Goal: Transaction & Acquisition: Purchase product/service

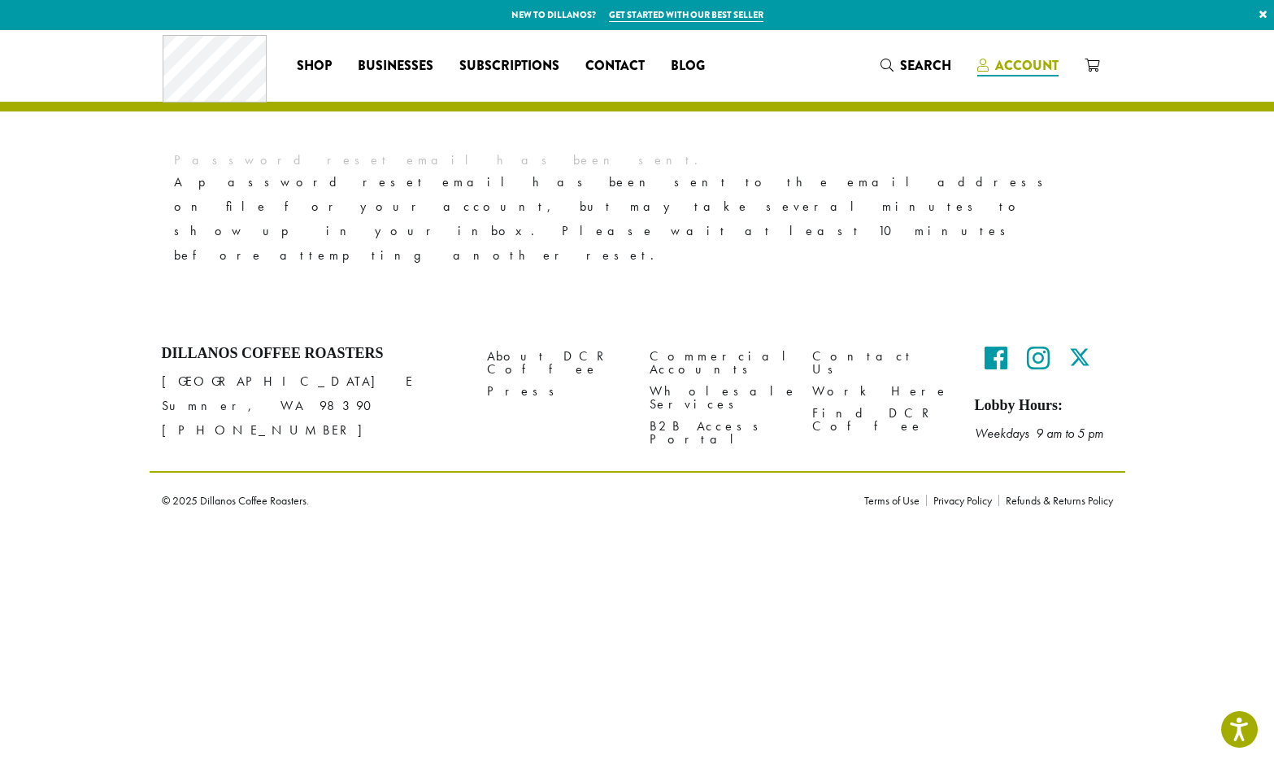
click at [1026, 61] on span "Account" at bounding box center [1026, 65] width 63 height 19
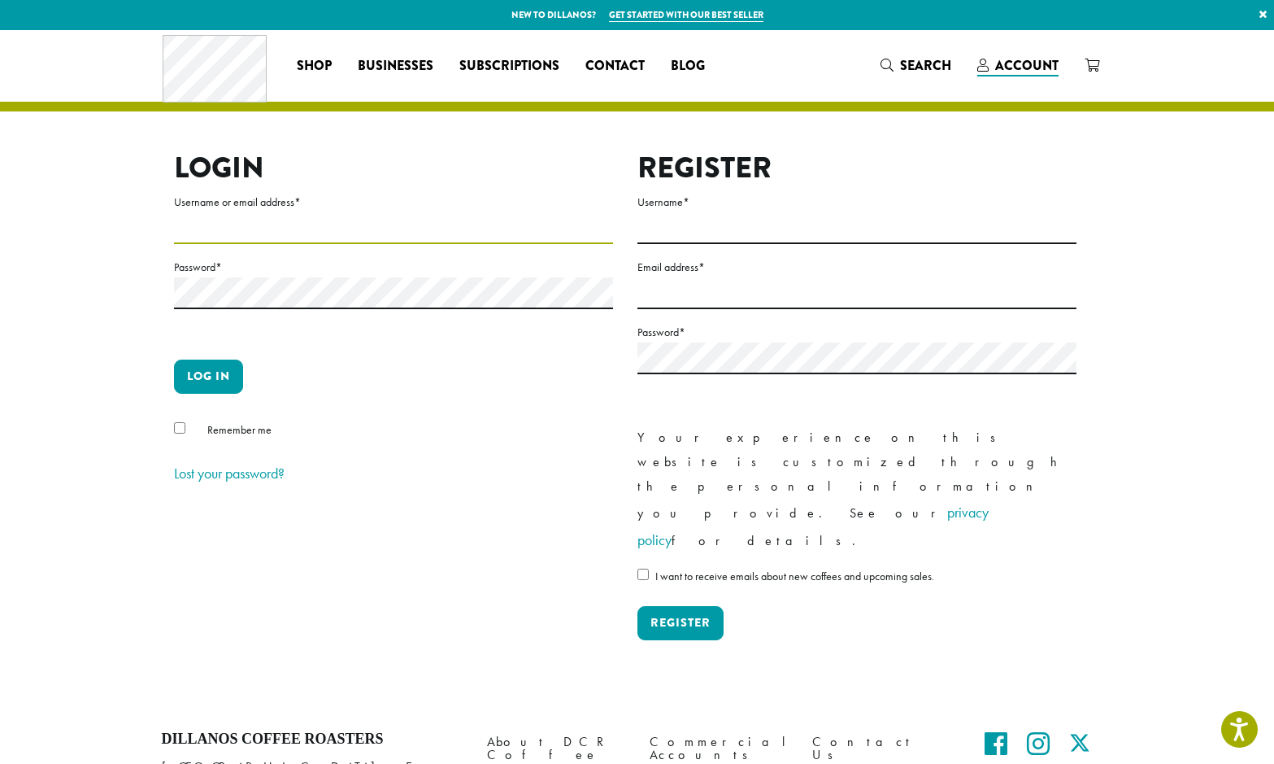
click at [232, 229] on input "Username or email address *" at bounding box center [393, 228] width 439 height 32
type input "**********"
click at [208, 376] on button "Log in" at bounding box center [208, 376] width 69 height 34
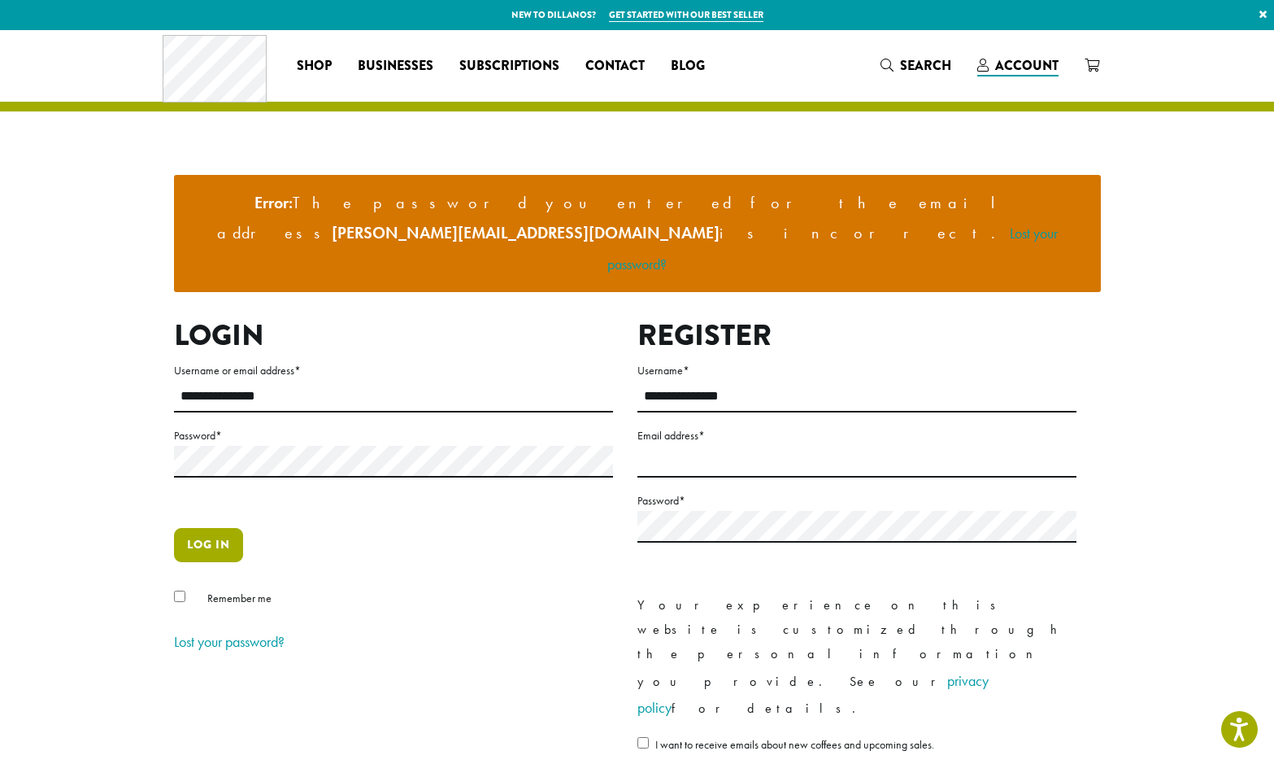
click at [216, 528] on button "Log in" at bounding box center [208, 545] width 69 height 34
click at [240, 632] on link "Lost your password?" at bounding box center [229, 641] width 111 height 19
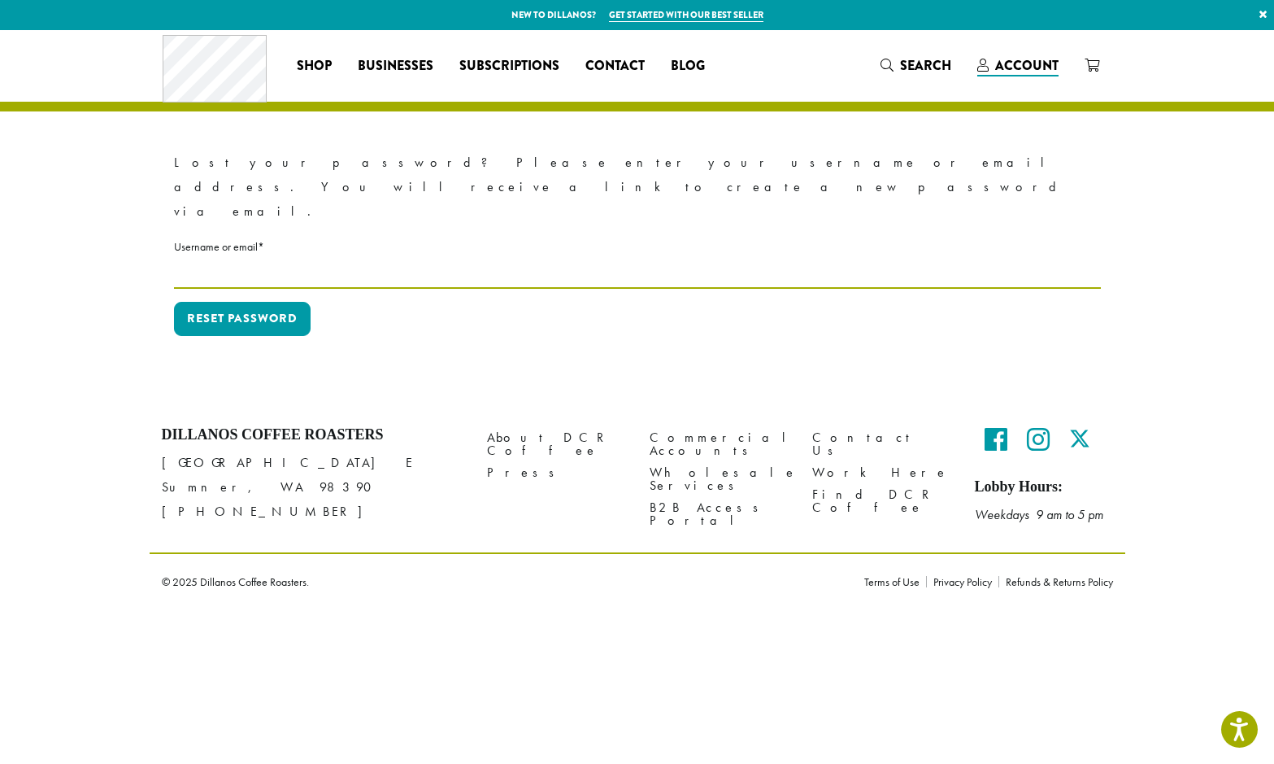
click at [194, 257] on input "Username or email * Required" at bounding box center [637, 273] width 927 height 32
type input "**********"
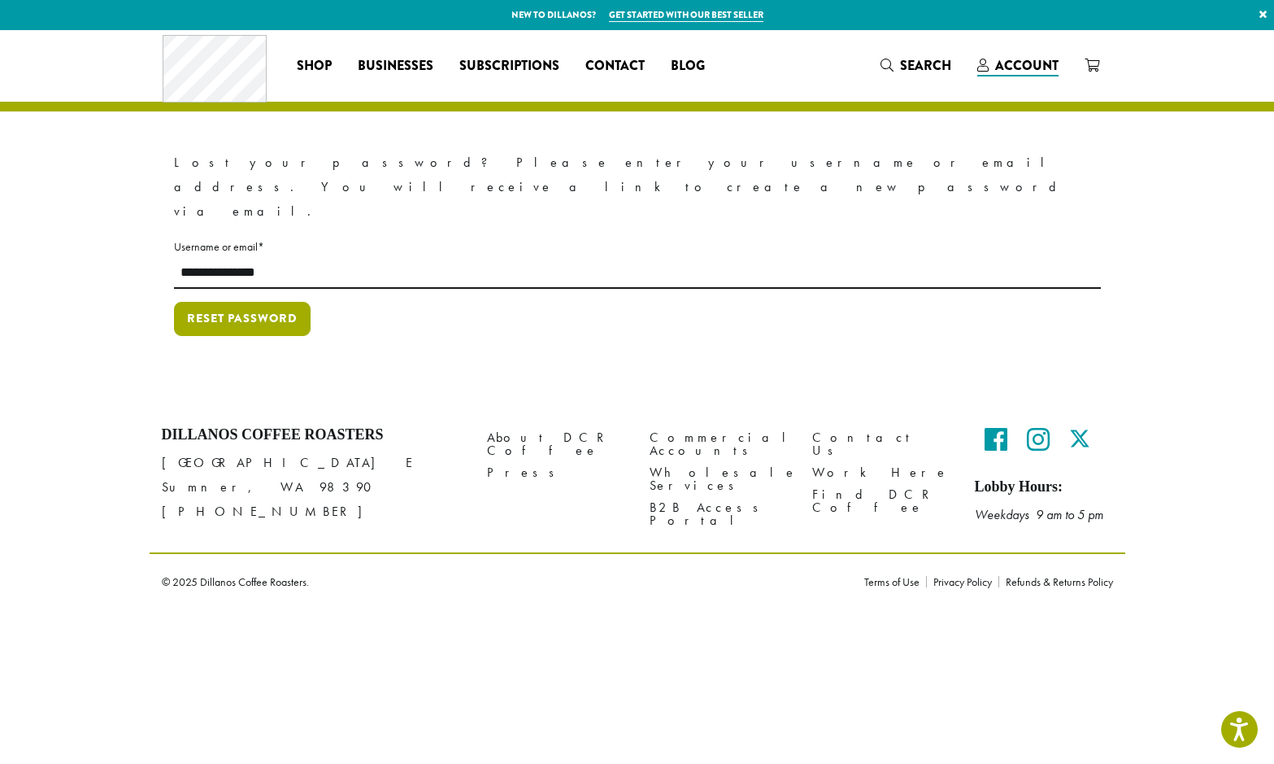
click at [246, 302] on button "Reset password" at bounding box center [242, 319] width 137 height 34
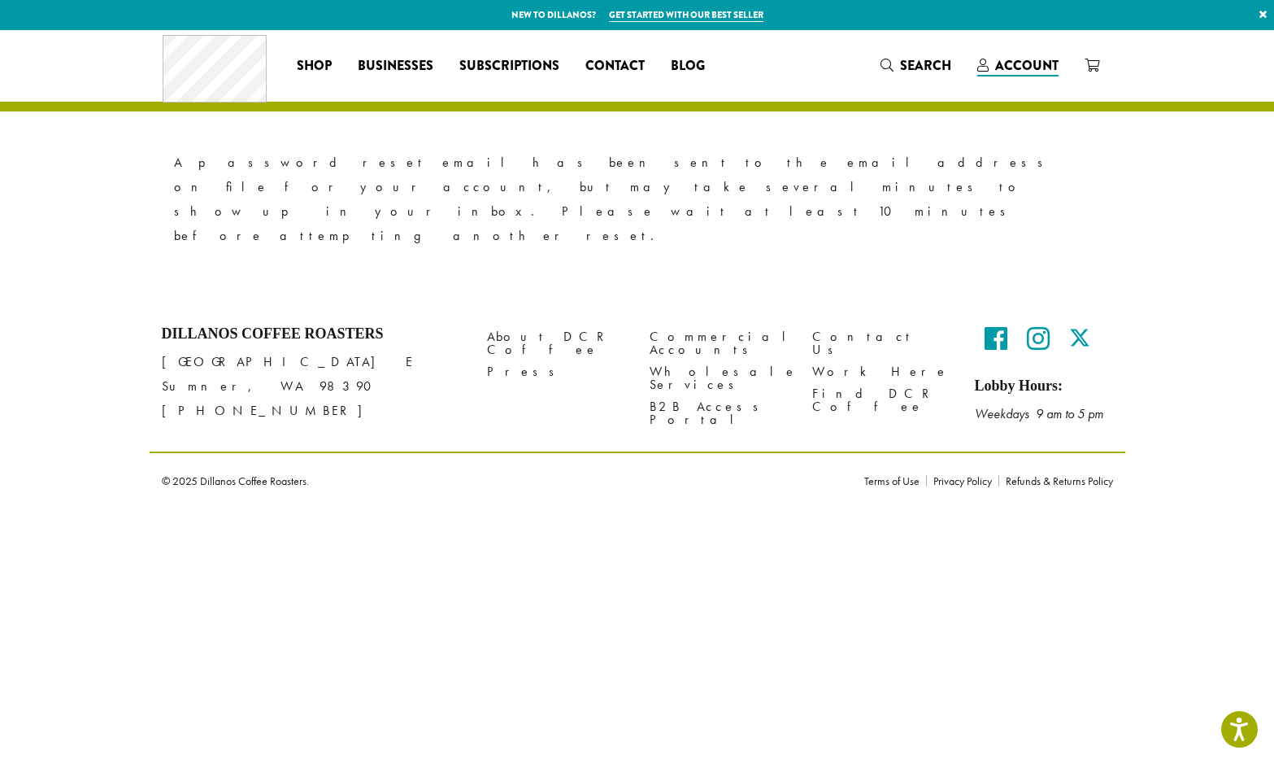
click at [1071, 19] on p "New to Dillanos? Get started with our best seller ×" at bounding box center [637, 15] width 1274 height 30
click at [1038, 67] on span "Account" at bounding box center [1026, 65] width 63 height 19
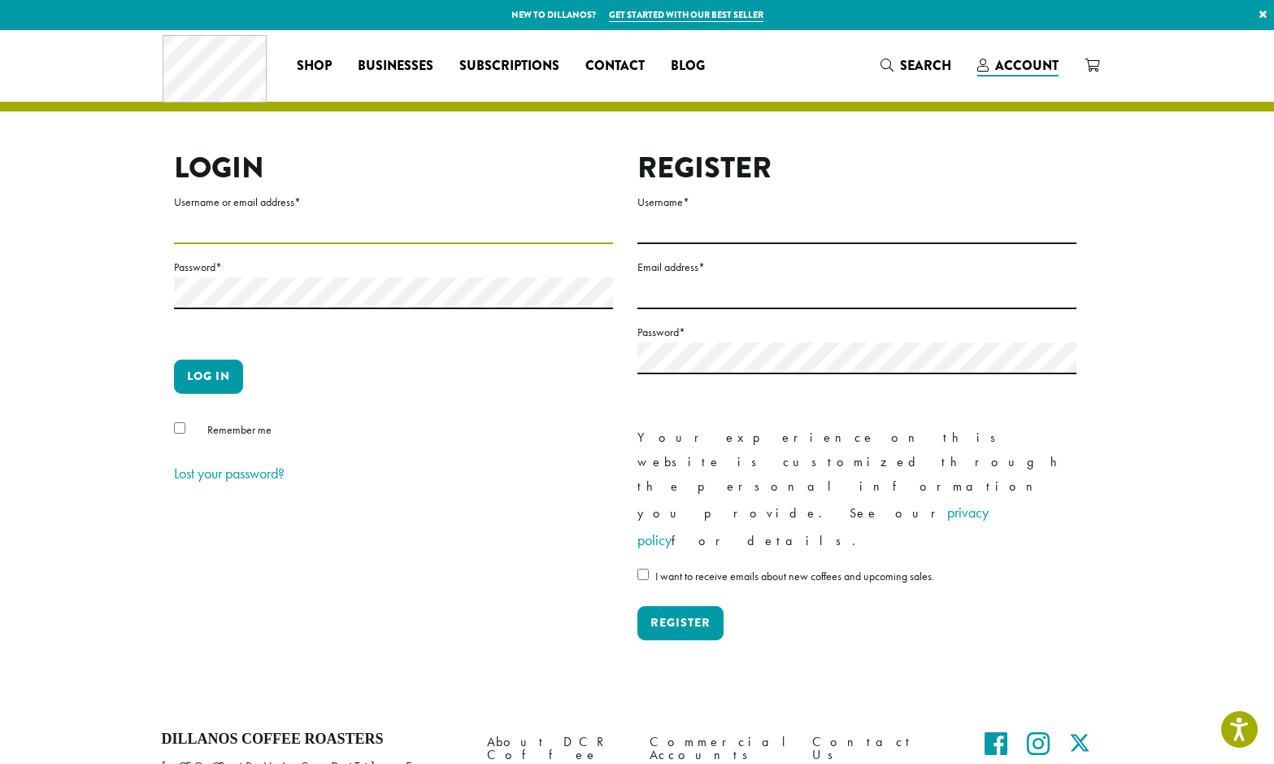
click at [198, 225] on input "Username or email address *" at bounding box center [393, 228] width 439 height 32
type input "**********"
click at [223, 369] on button "Log in" at bounding box center [208, 376] width 69 height 34
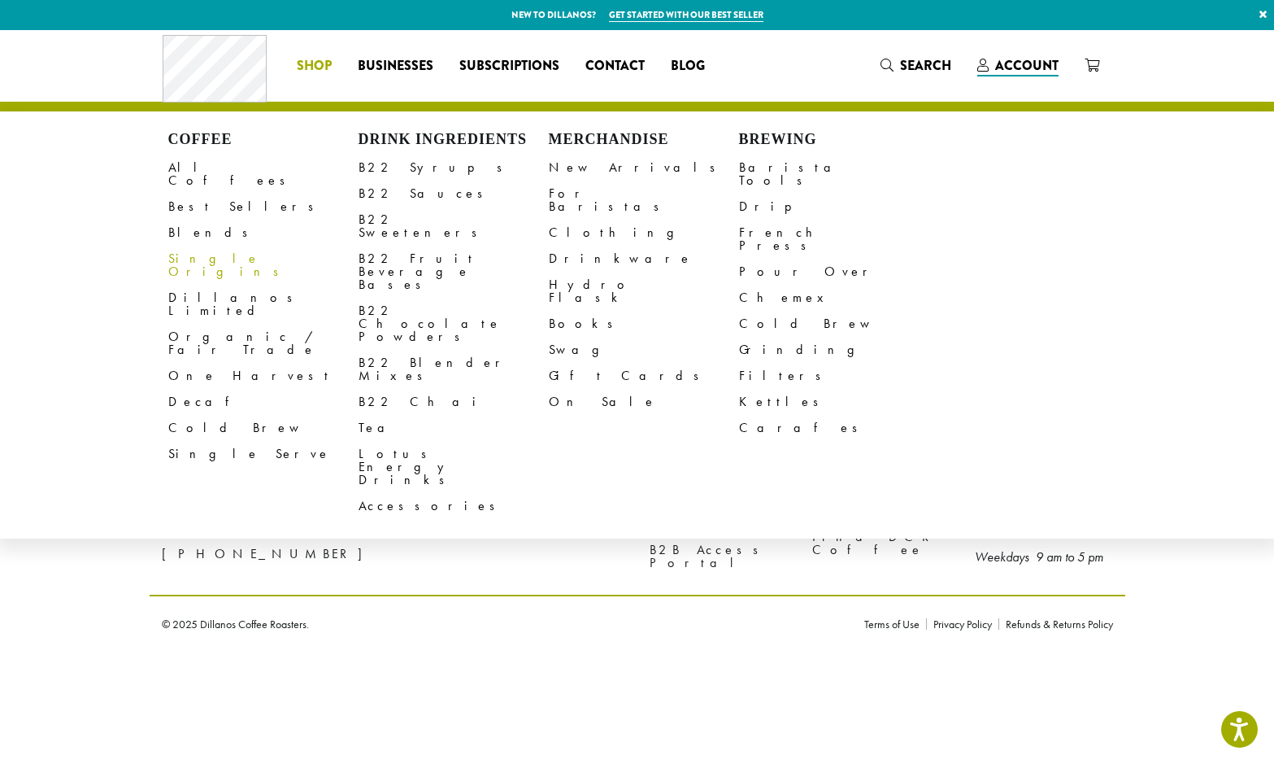
click at [229, 247] on link "Single Origins" at bounding box center [263, 265] width 190 height 39
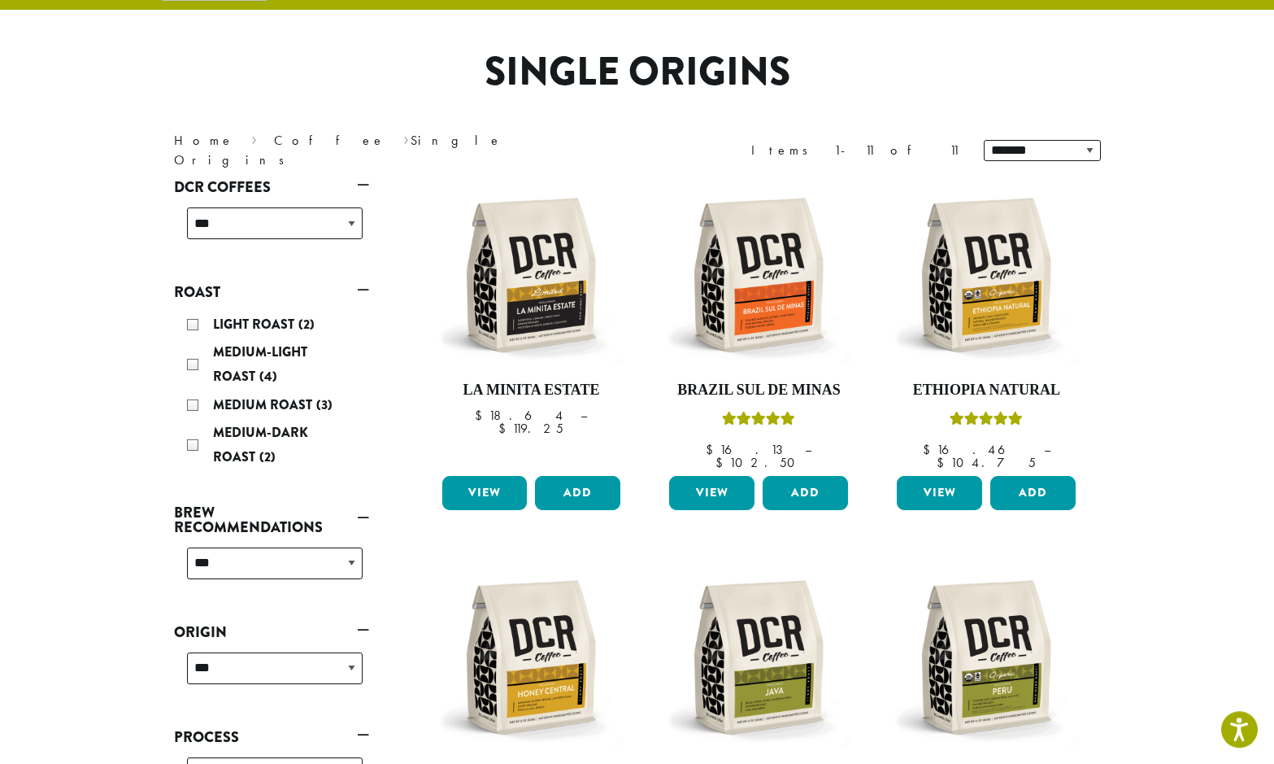
scroll to position [104, 0]
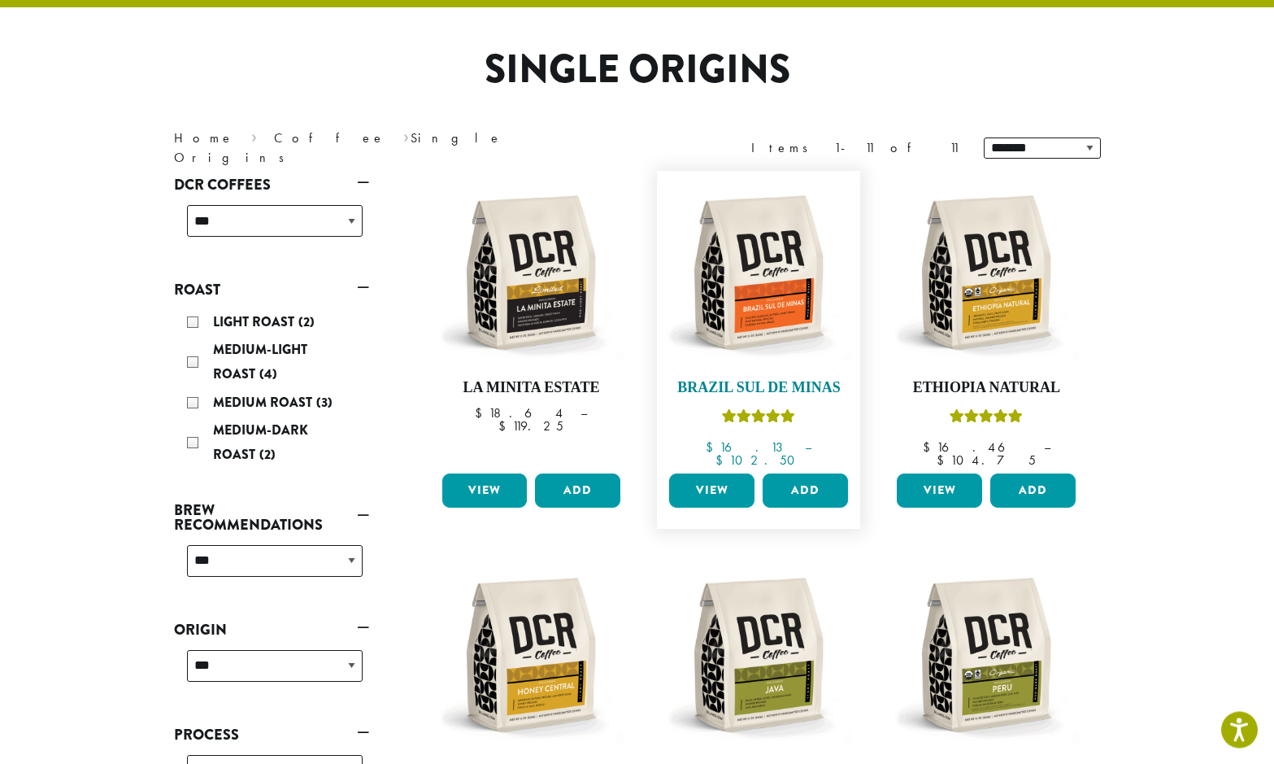
click at [757, 306] on img at bounding box center [758, 272] width 187 height 187
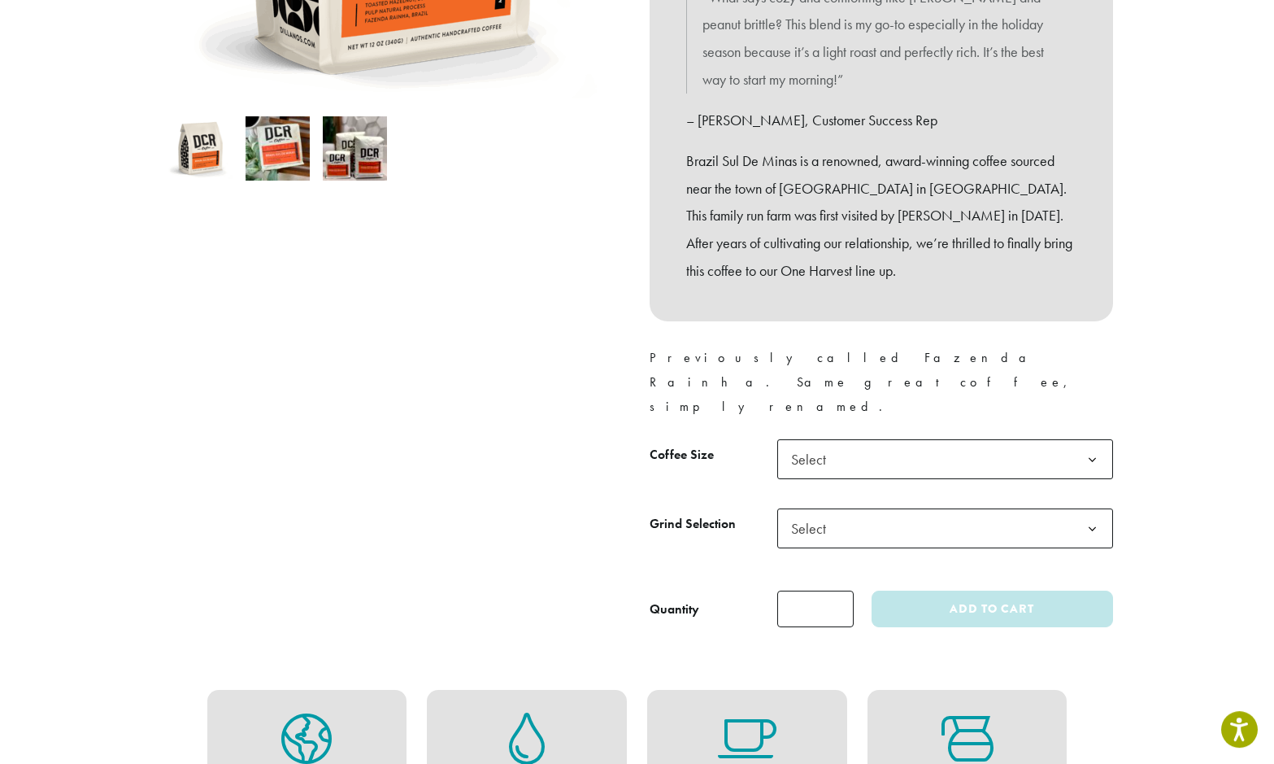
scroll to position [519, 0]
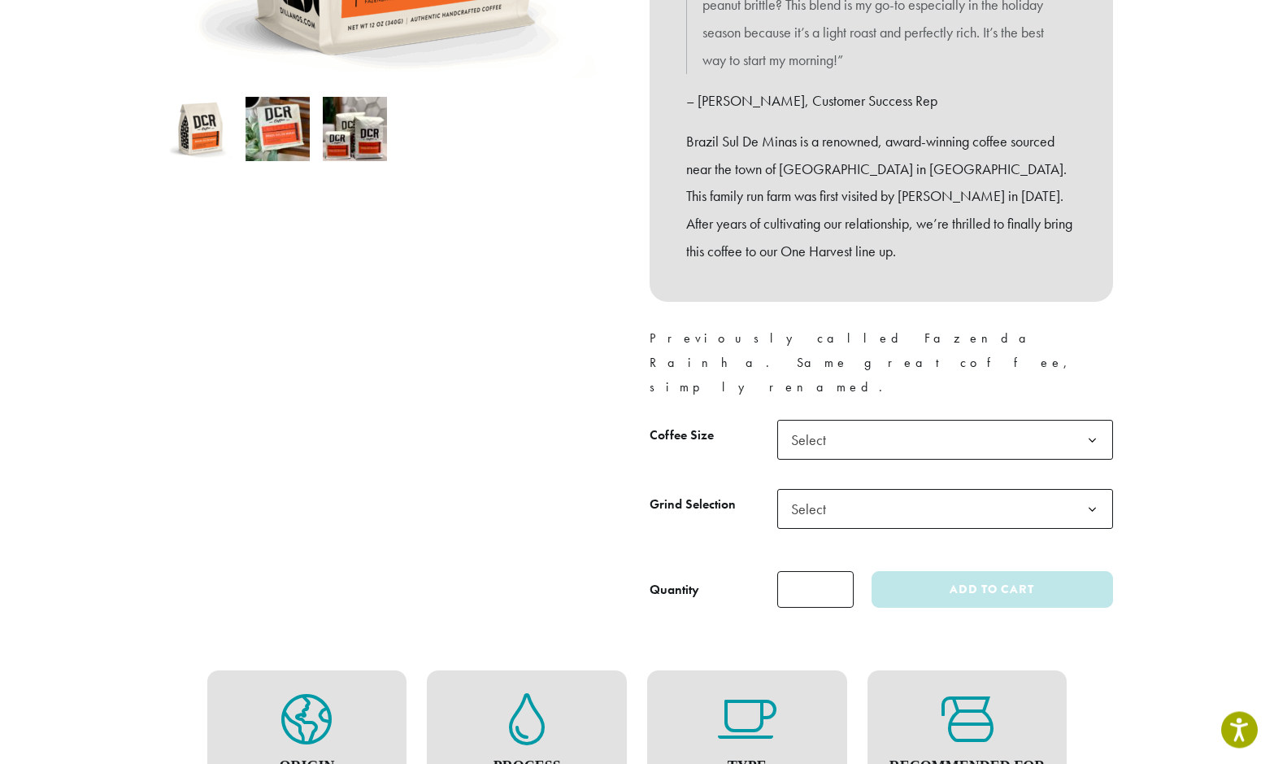
click at [920, 420] on span "Select" at bounding box center [945, 440] width 336 height 40
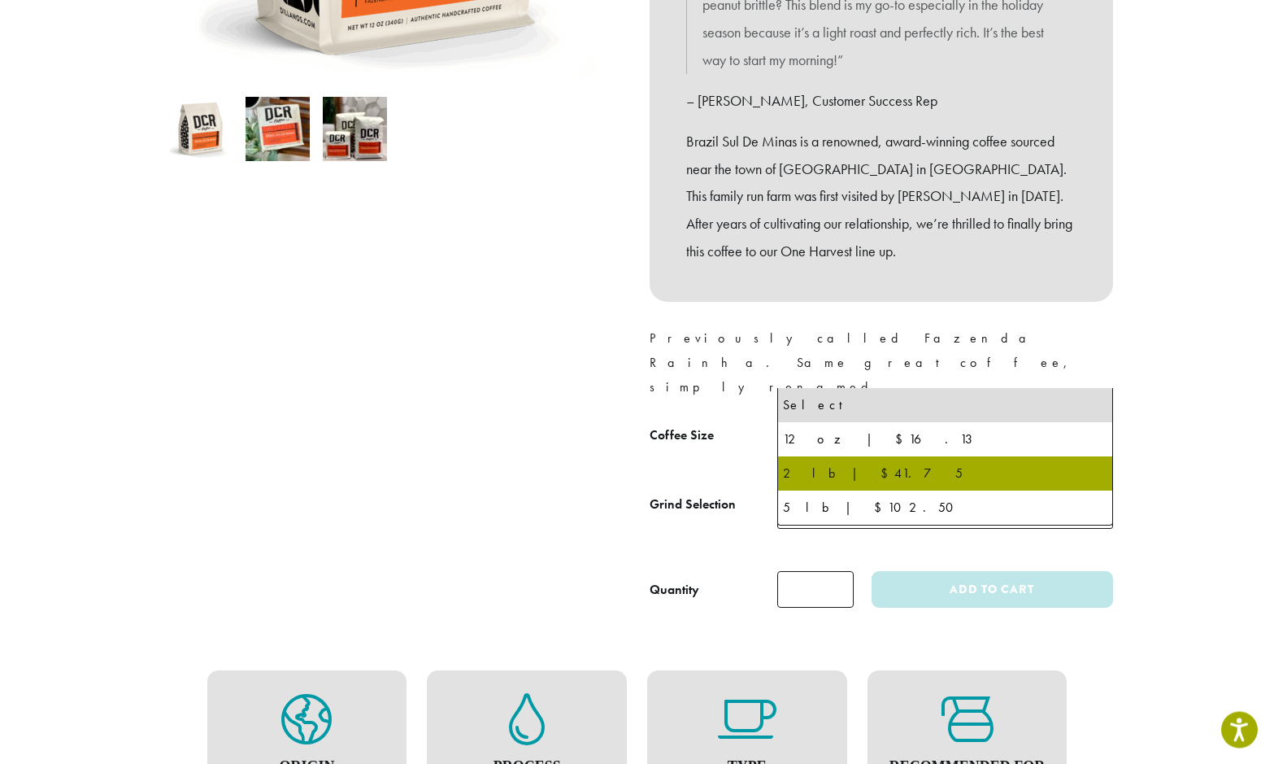
scroll to position [518, 0]
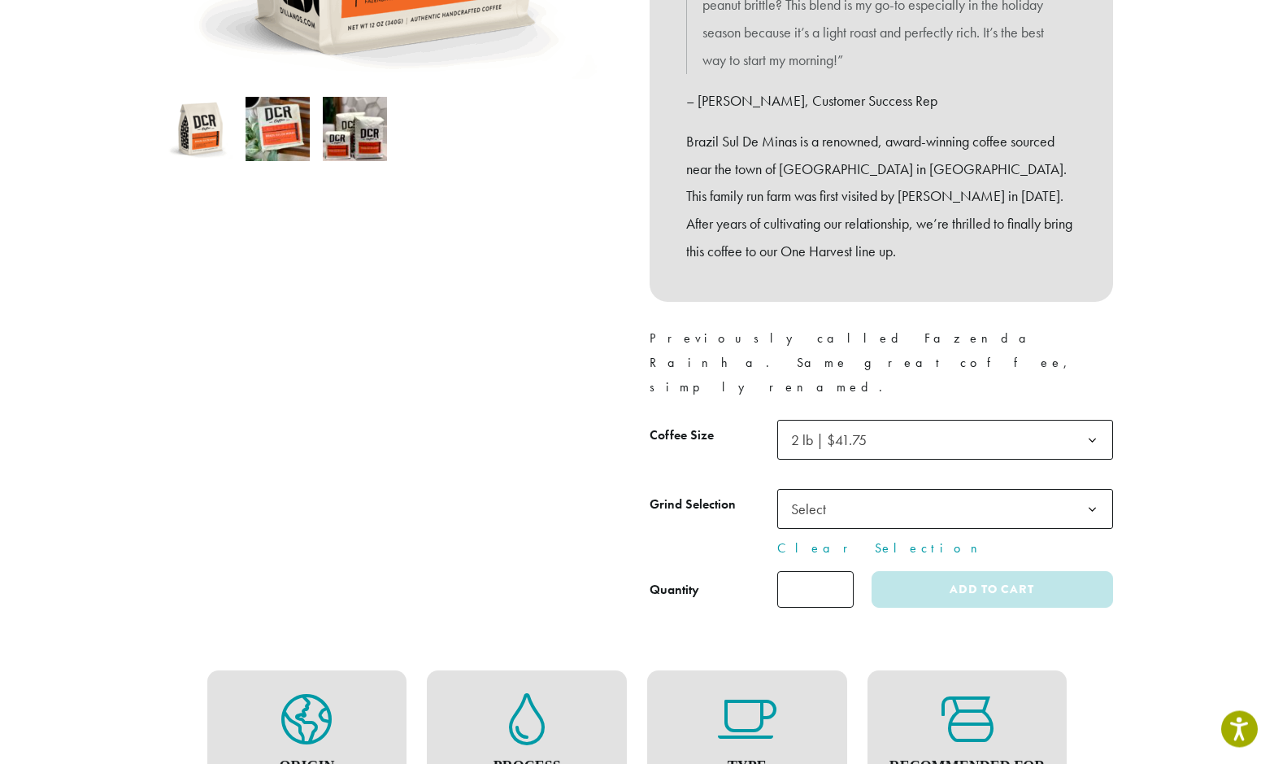
click at [823, 494] on span "Select" at bounding box center [814, 510] width 58 height 32
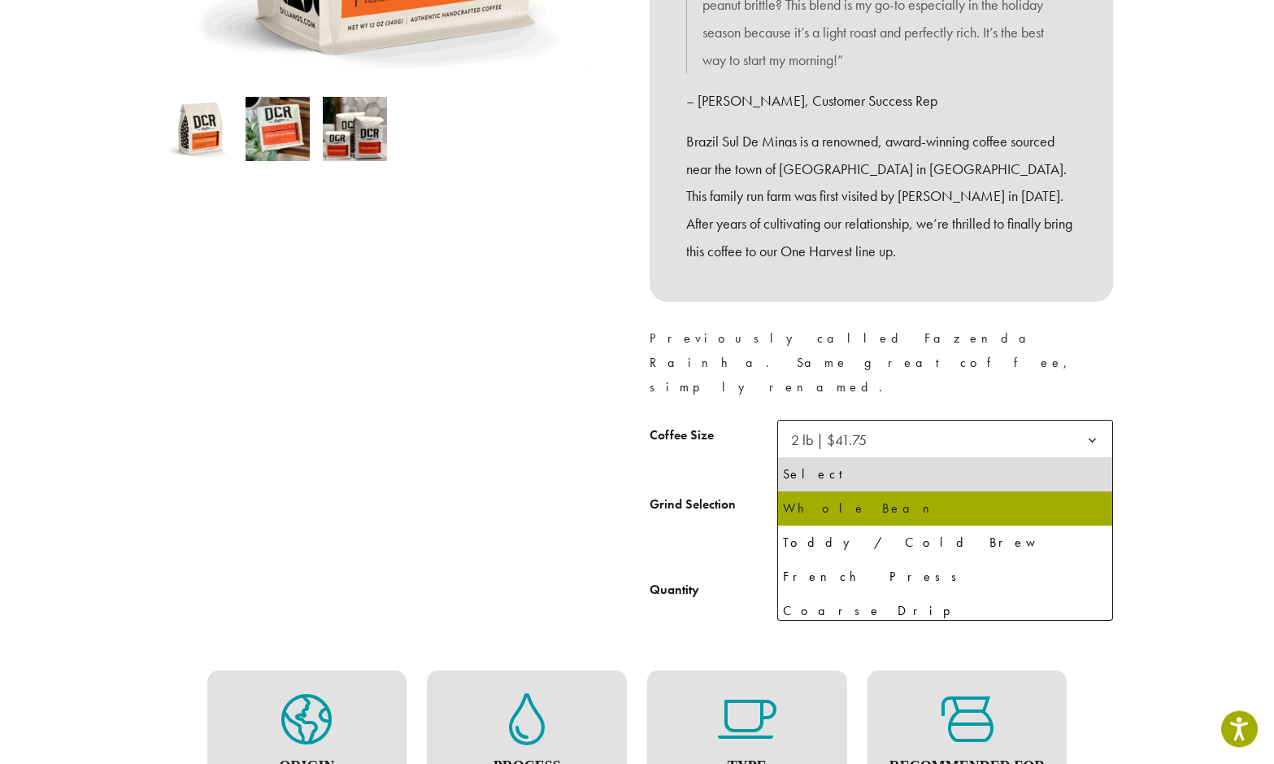
select select "**********"
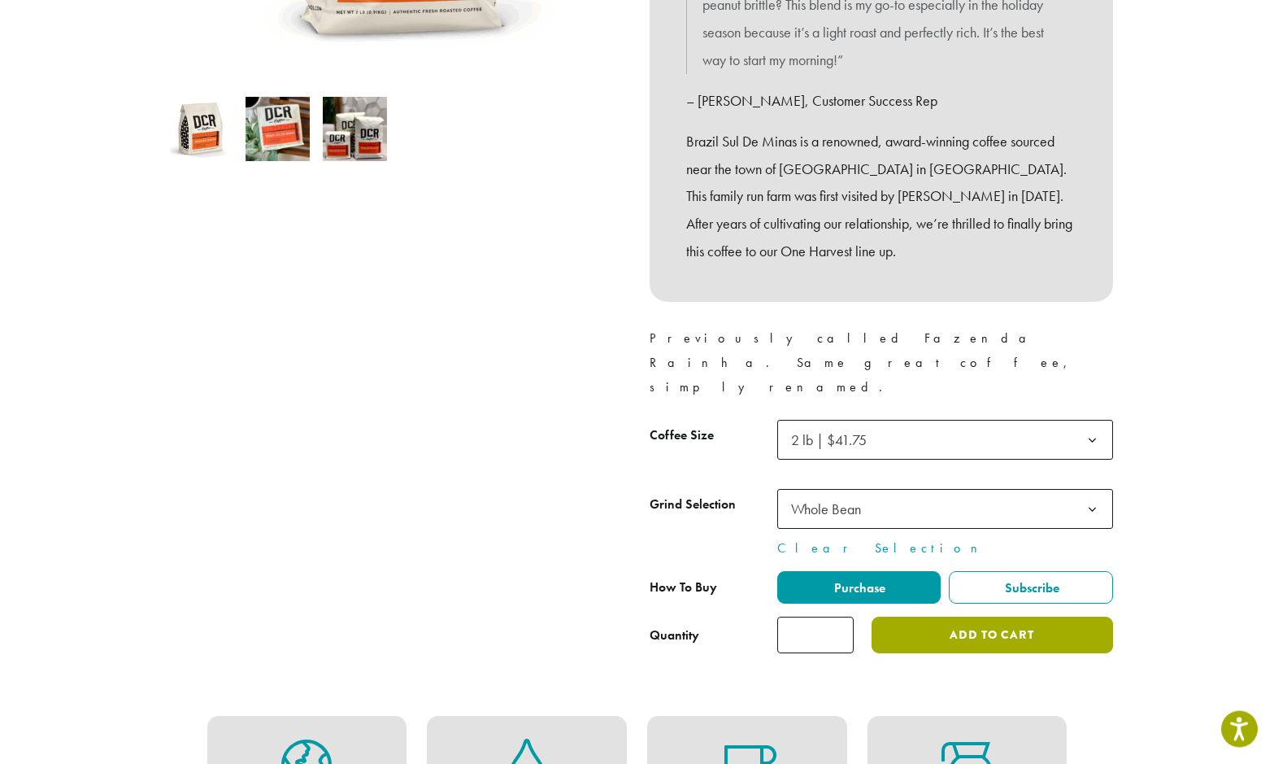
scroll to position [519, 0]
click at [976, 616] on button "Add to cart" at bounding box center [992, 634] width 241 height 37
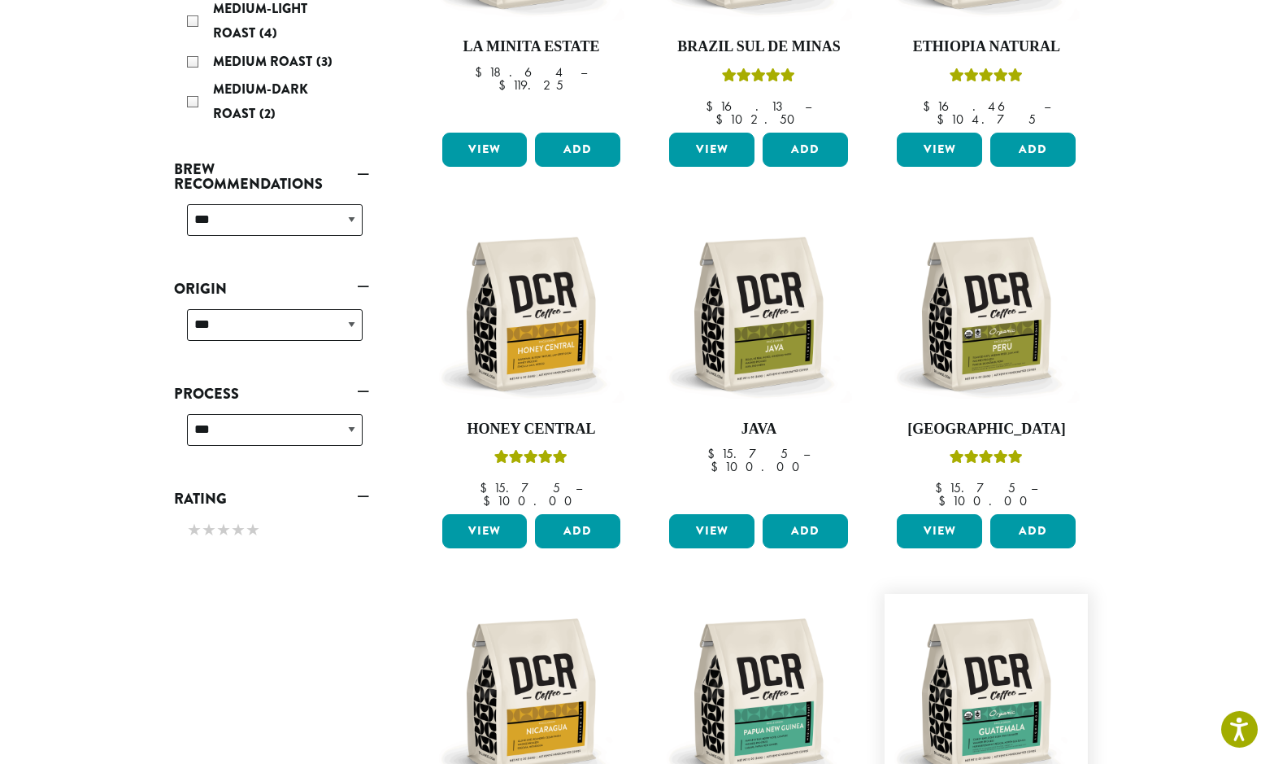
scroll to position [435, 0]
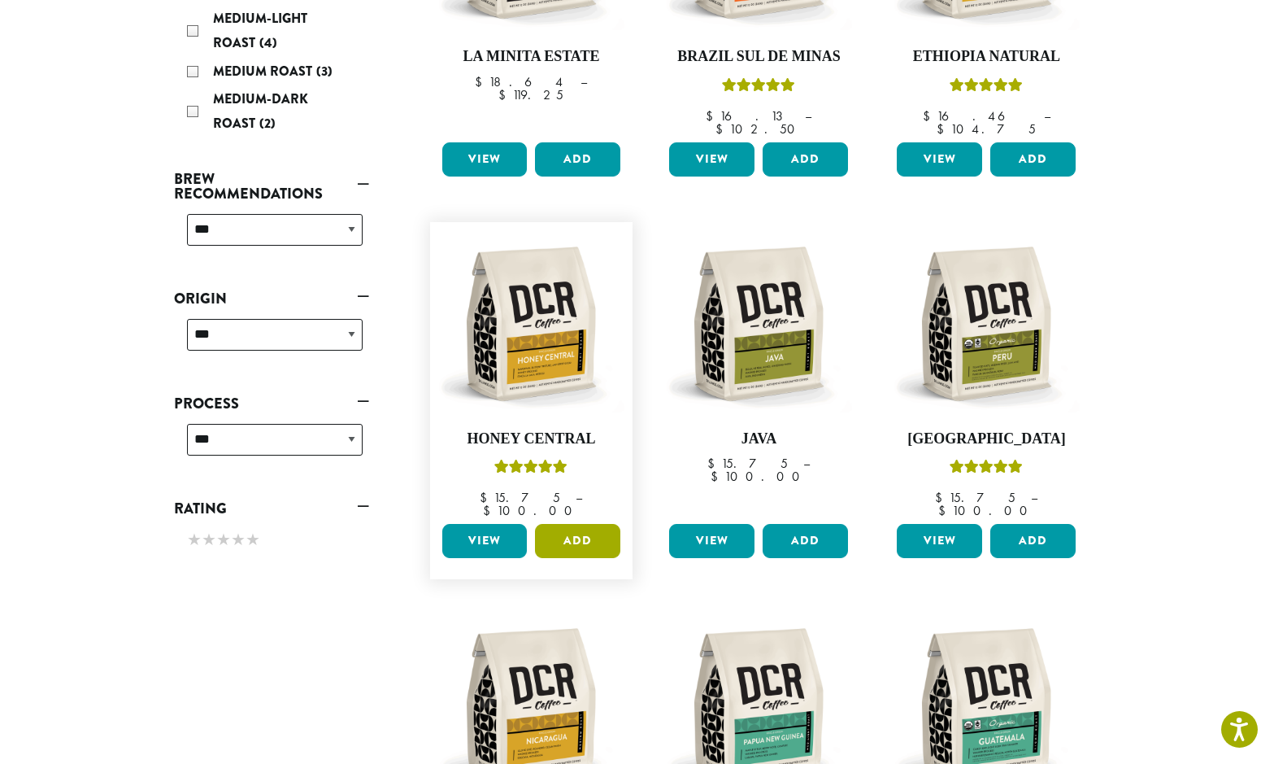
click at [568, 524] on button "Add" at bounding box center [577, 541] width 85 height 34
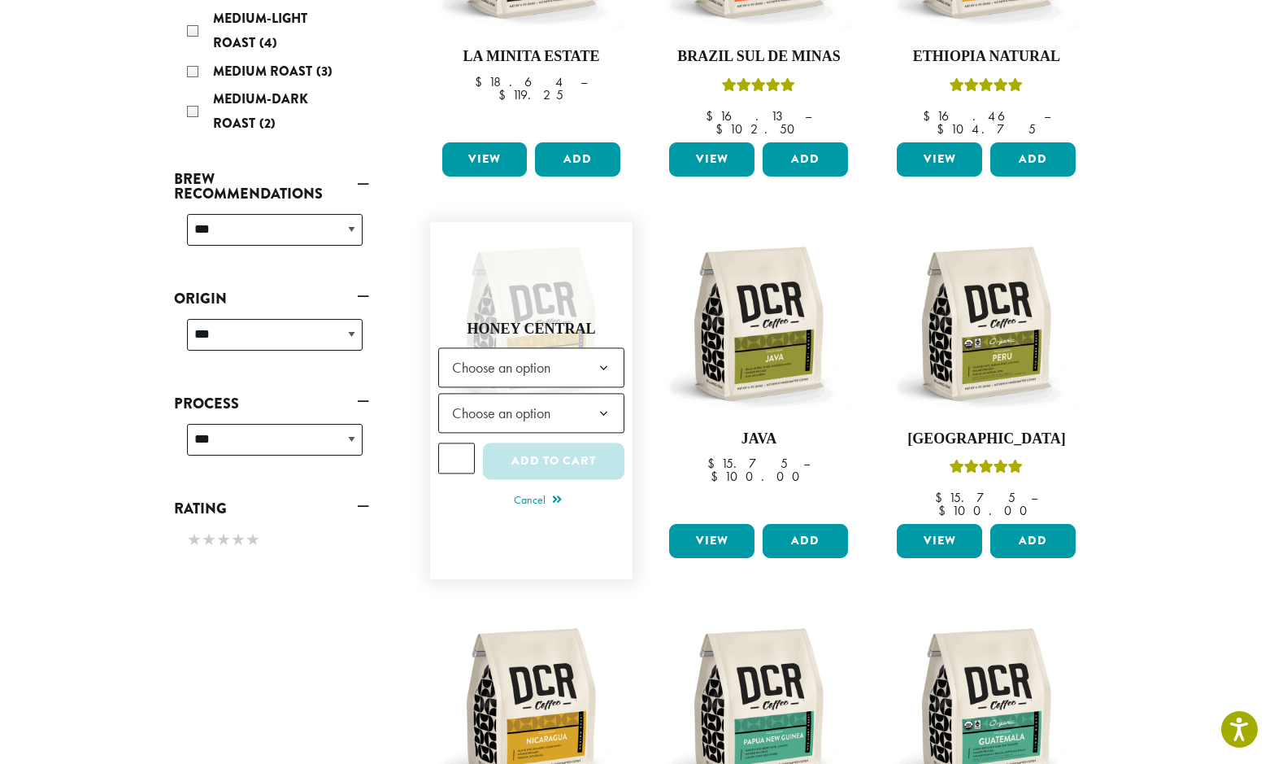
click at [603, 350] on b at bounding box center [604, 369] width 40 height 40
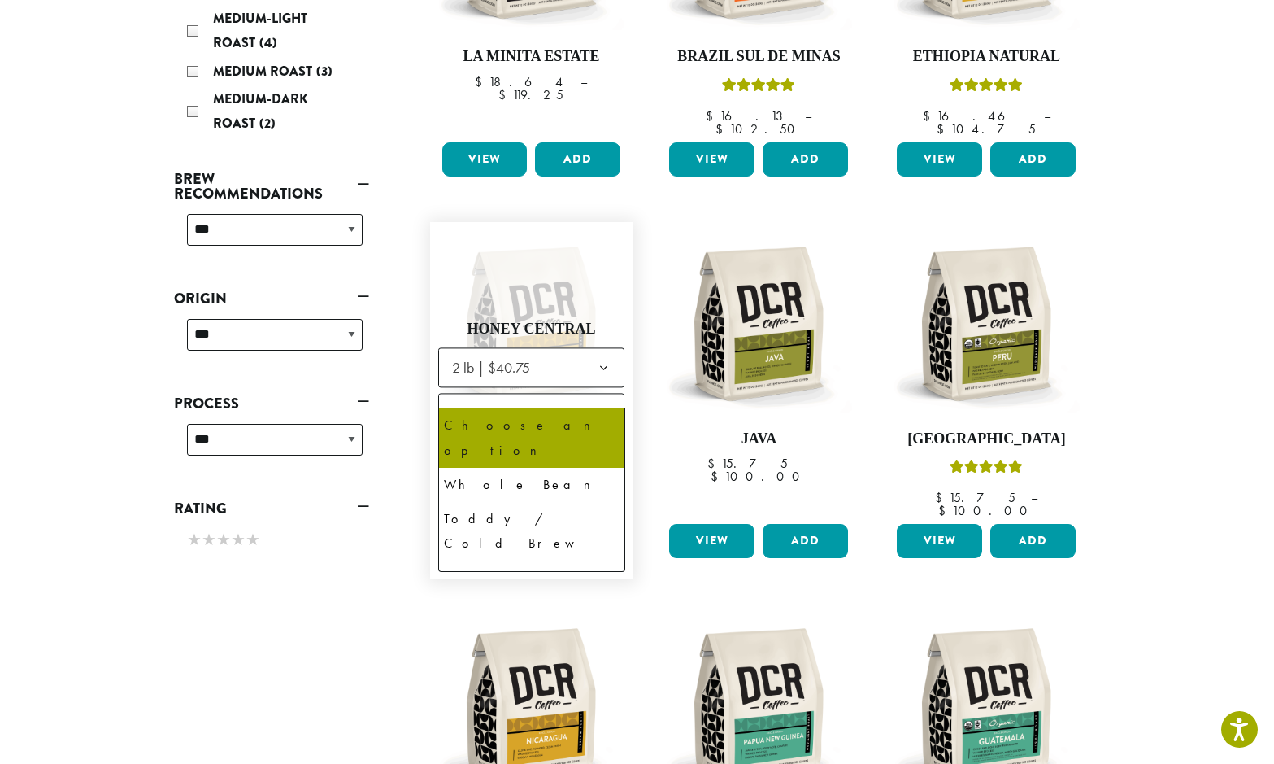
click at [607, 394] on b at bounding box center [604, 414] width 40 height 40
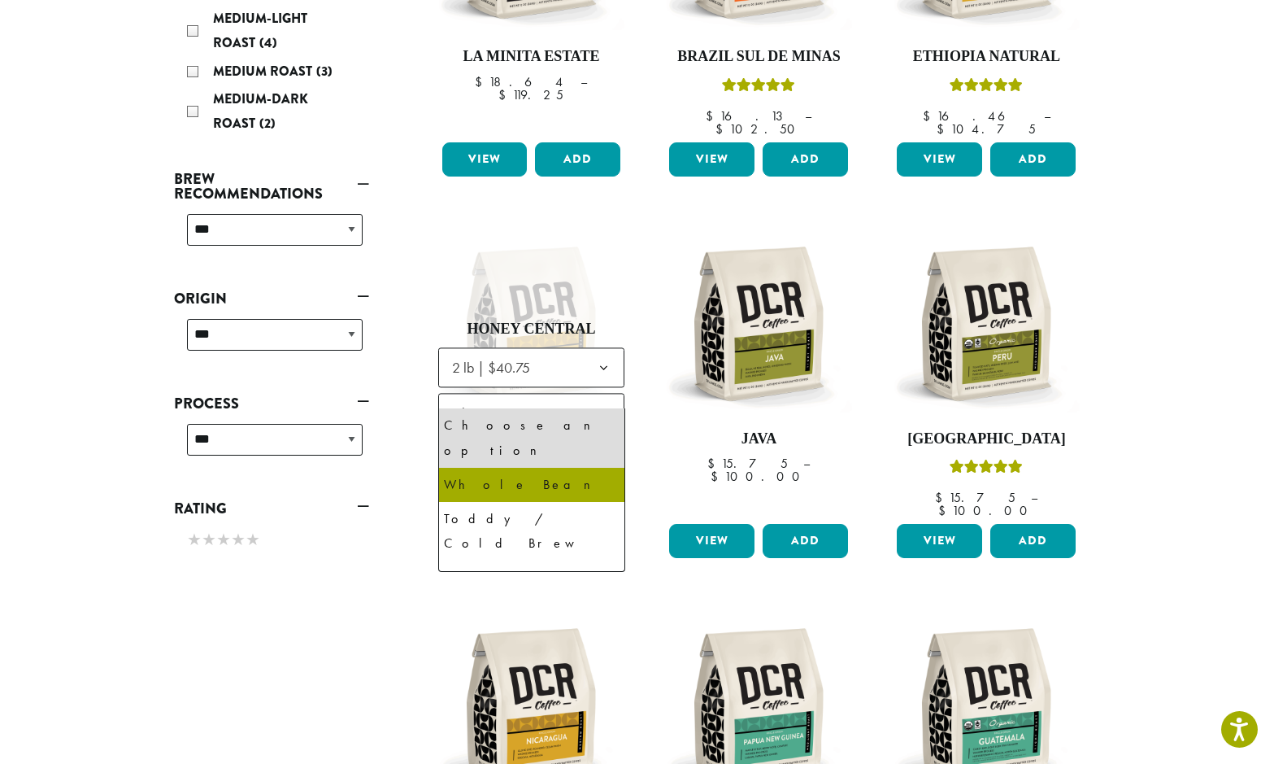
select select "**********"
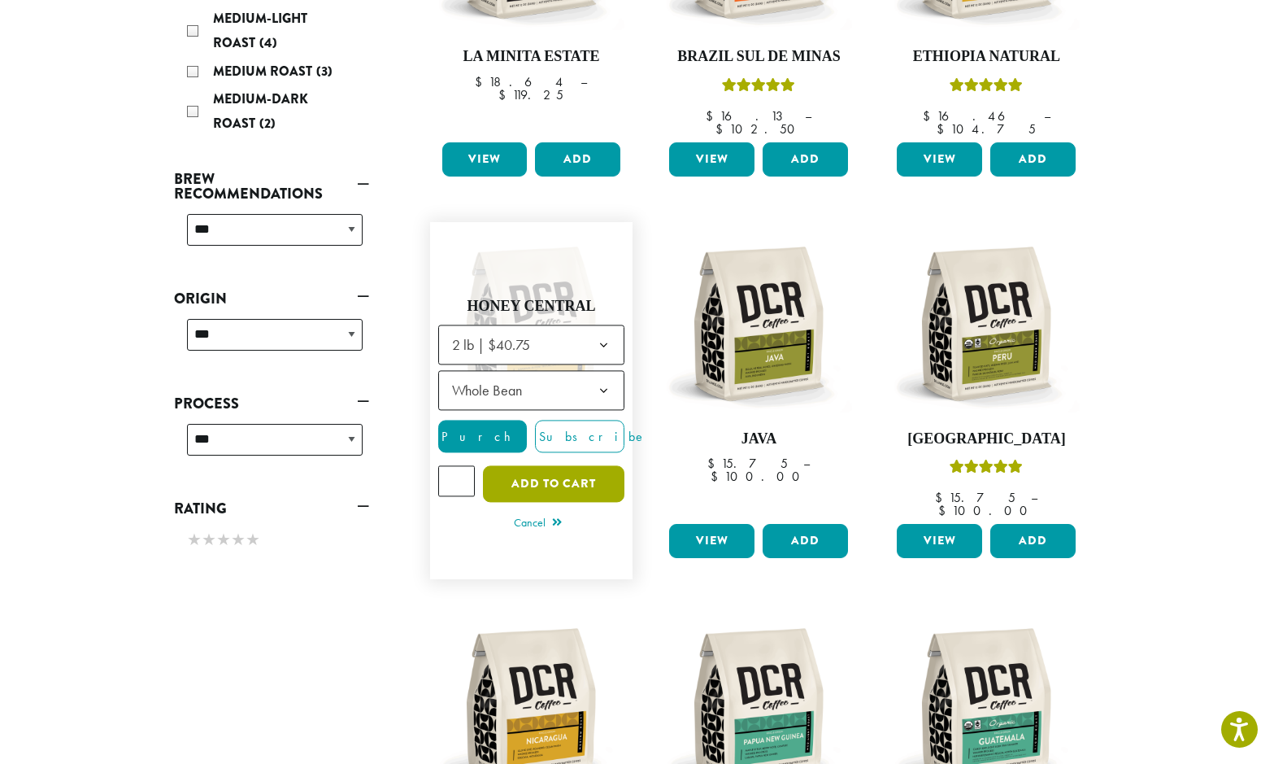
click at [543, 466] on button "Add to cart" at bounding box center [553, 484] width 141 height 37
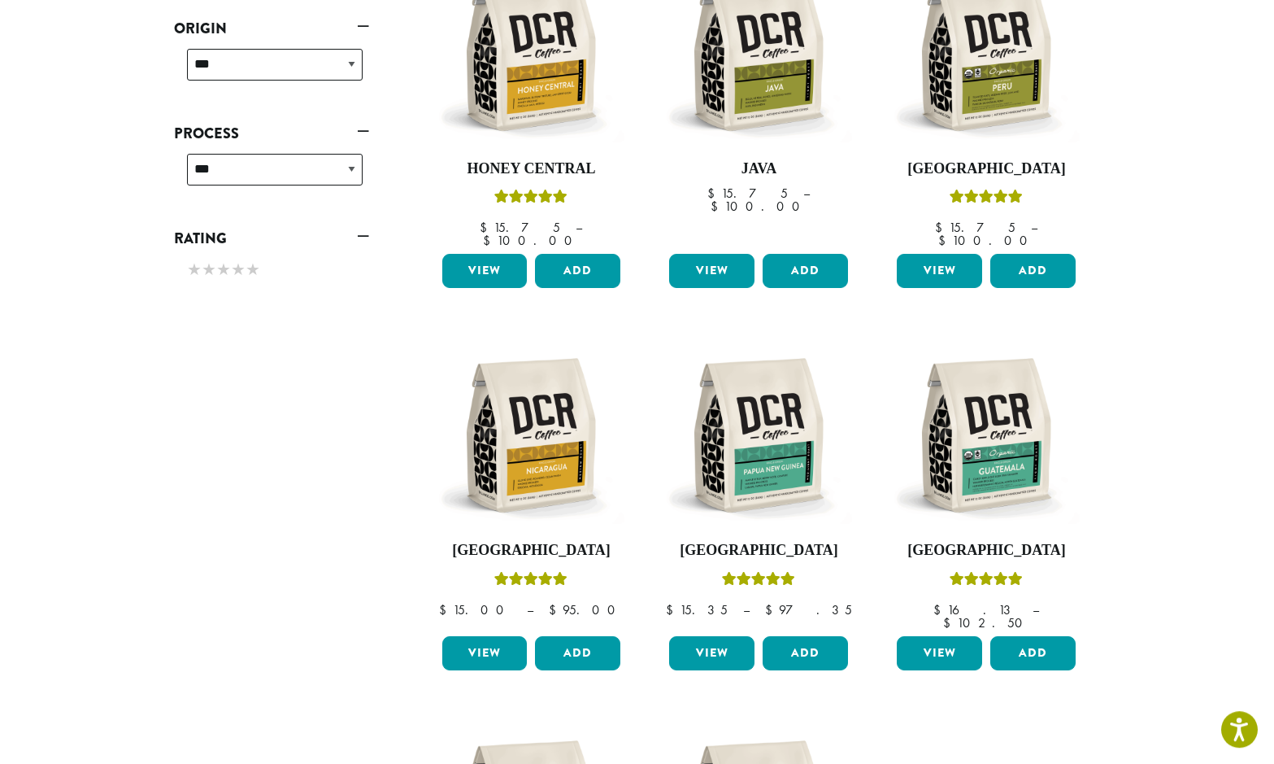
scroll to position [559, 0]
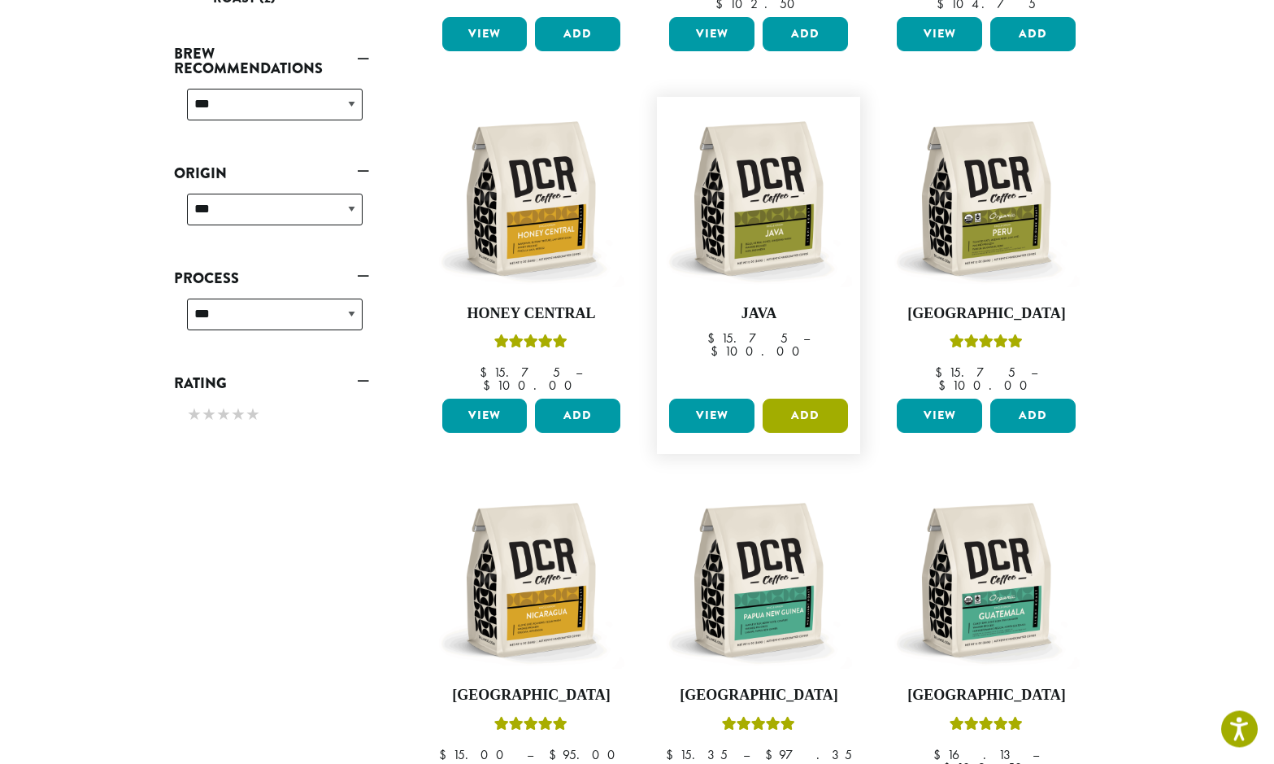
click at [798, 399] on button "Add" at bounding box center [805, 416] width 85 height 34
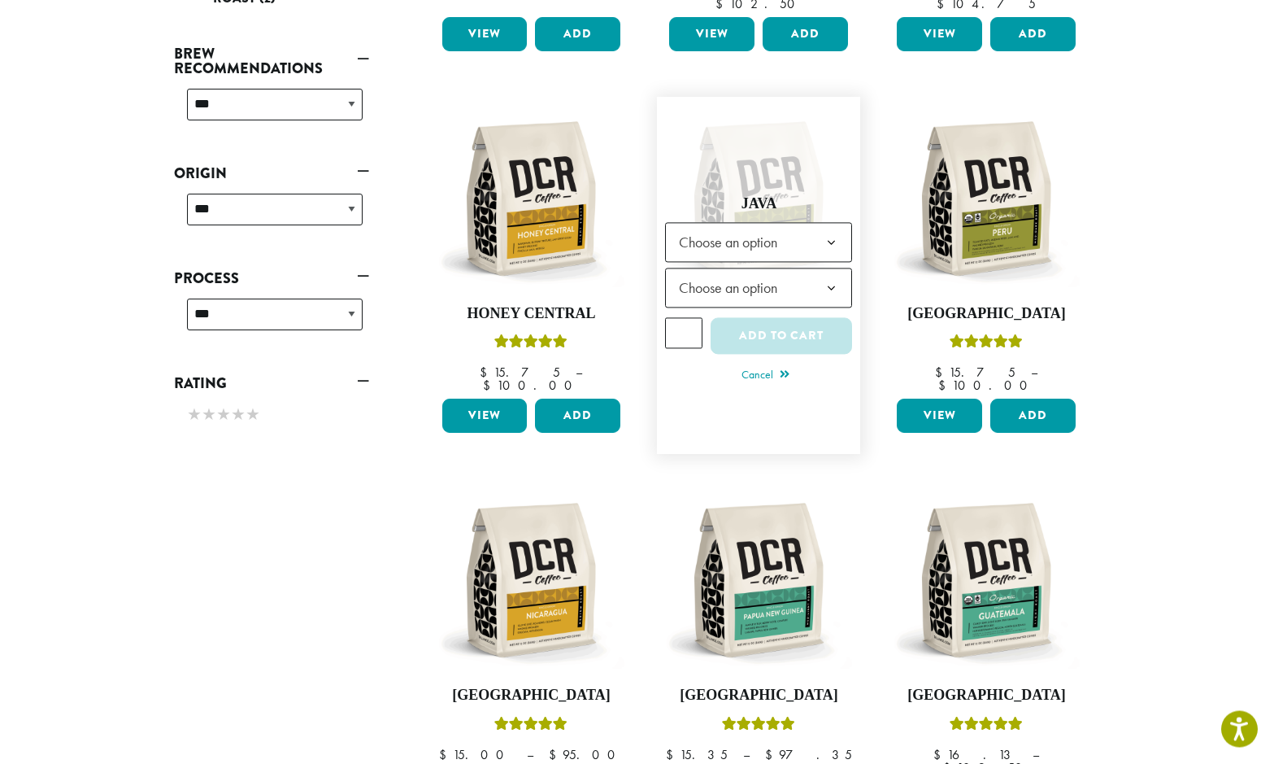
click at [829, 224] on b at bounding box center [832, 244] width 40 height 40
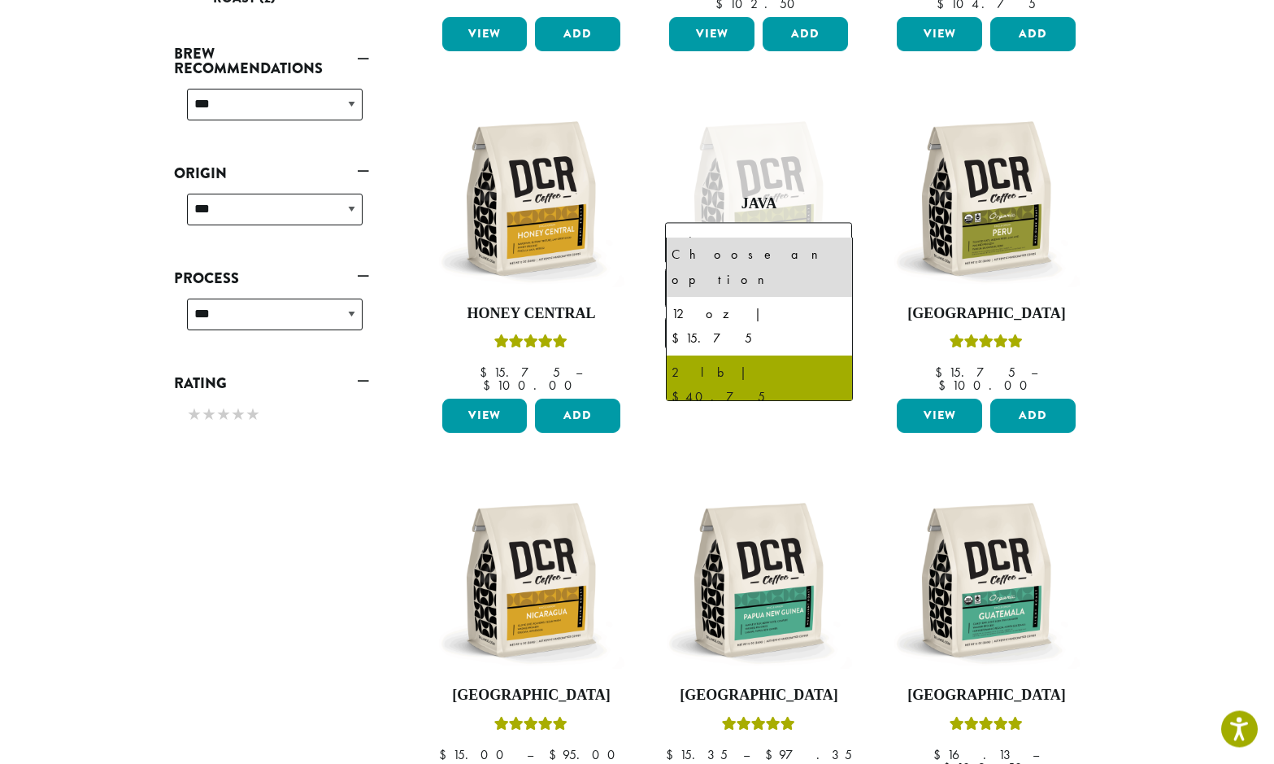
select select "**********"
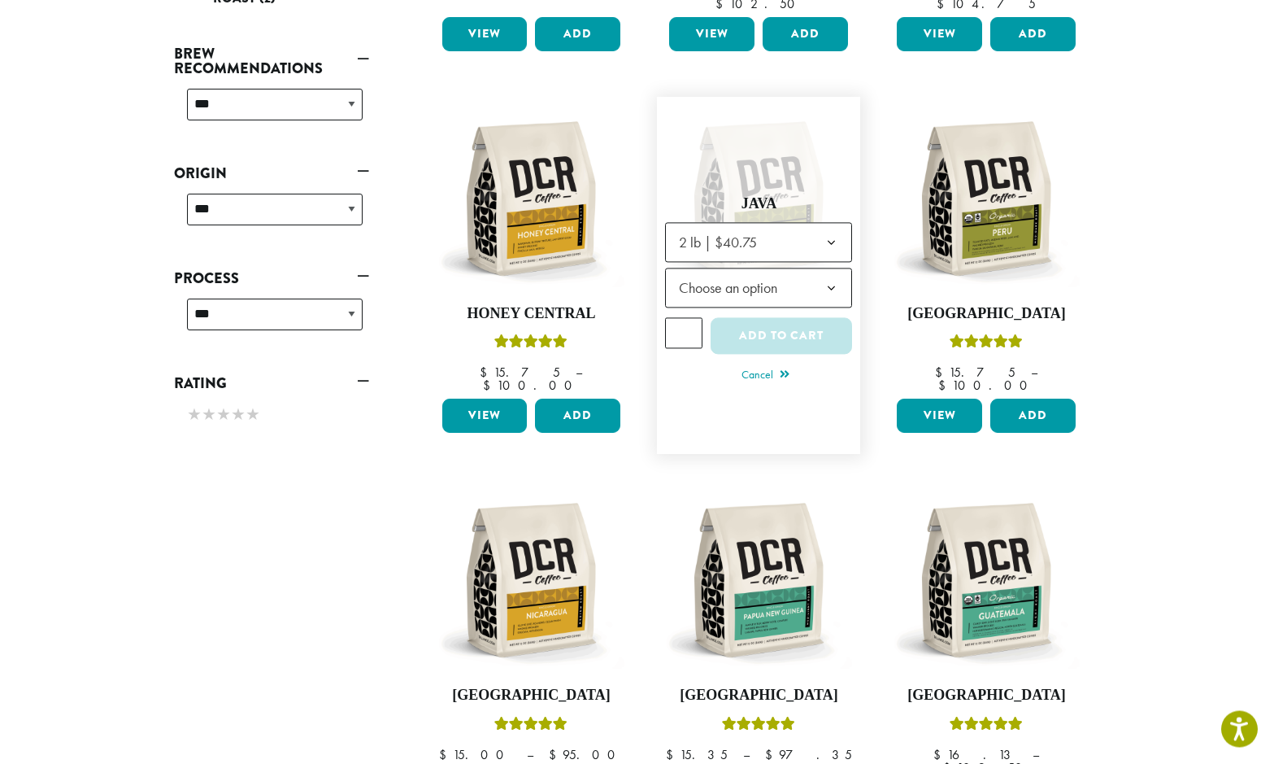
click at [835, 275] on b at bounding box center [832, 290] width 40 height 40
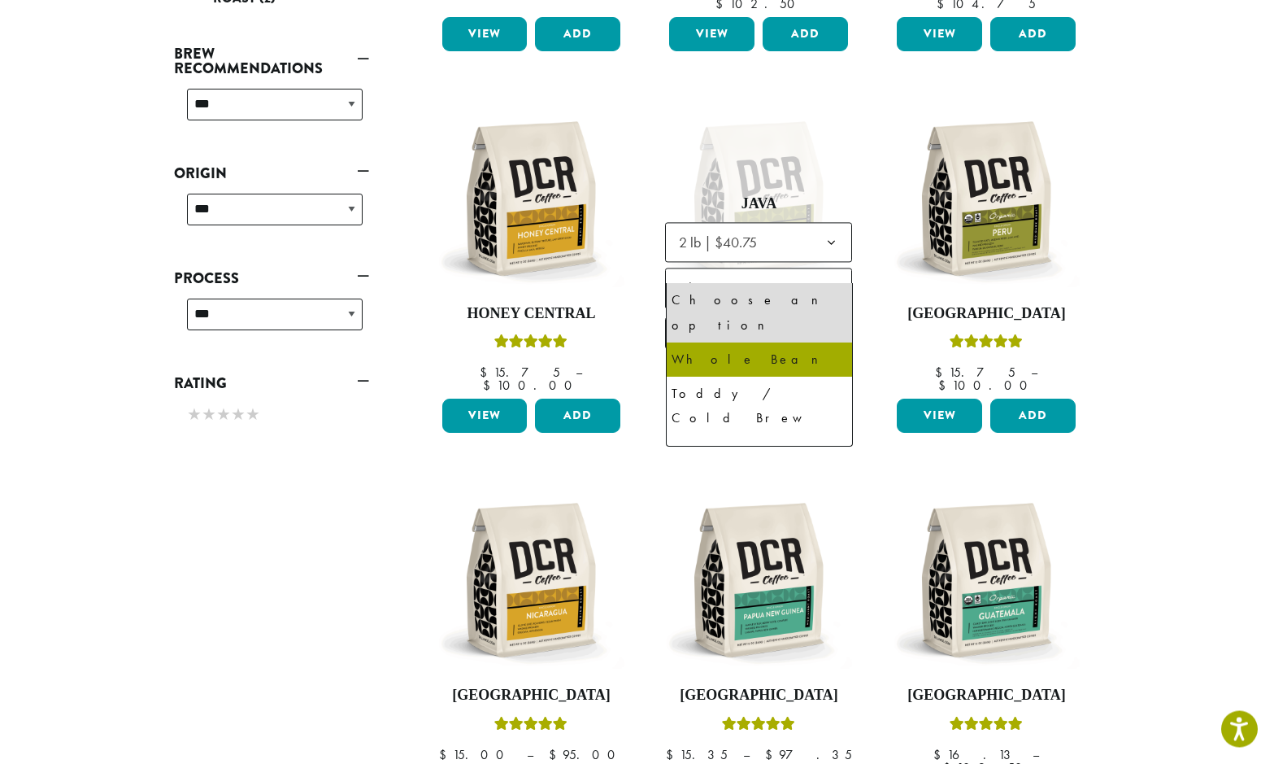
select select "**********"
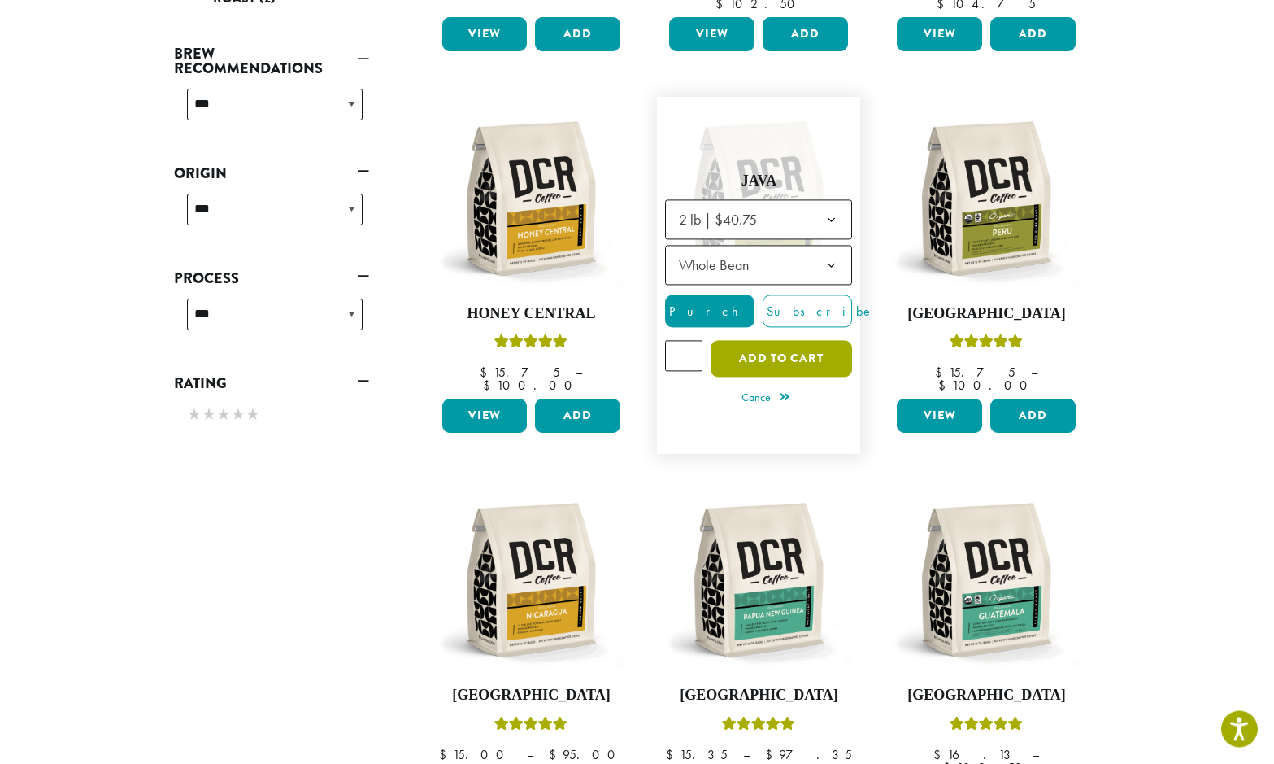
click at [792, 342] on button "Add to cart" at bounding box center [781, 360] width 141 height 37
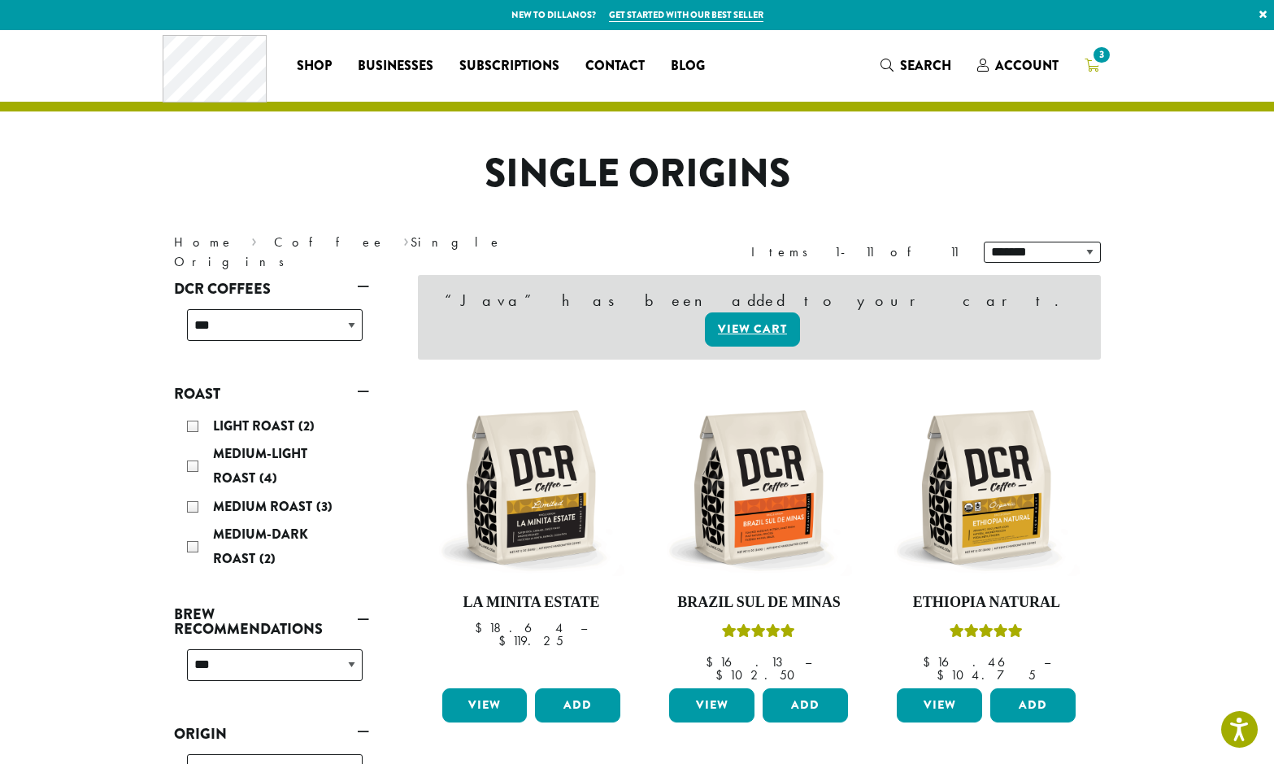
click at [1097, 59] on span "3" at bounding box center [1101, 55] width 22 height 22
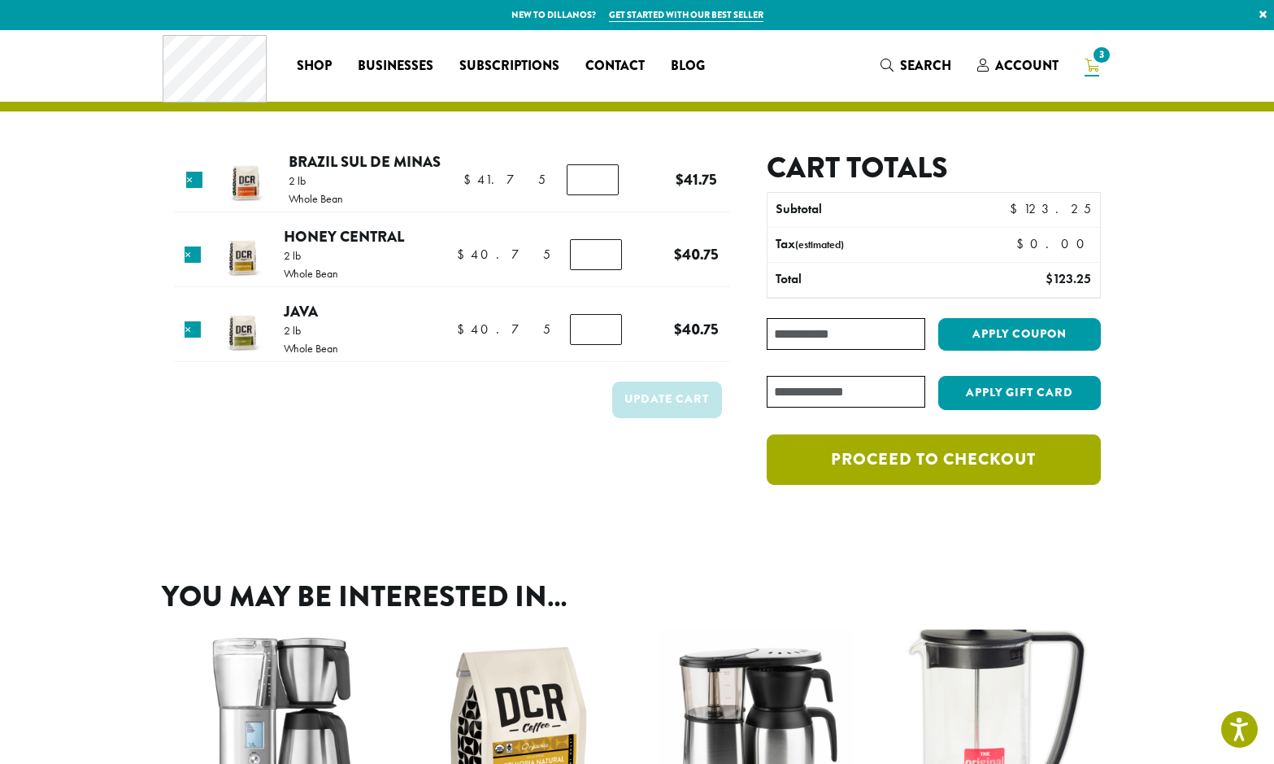
click at [923, 459] on link "Proceed to checkout" at bounding box center [933, 459] width 333 height 50
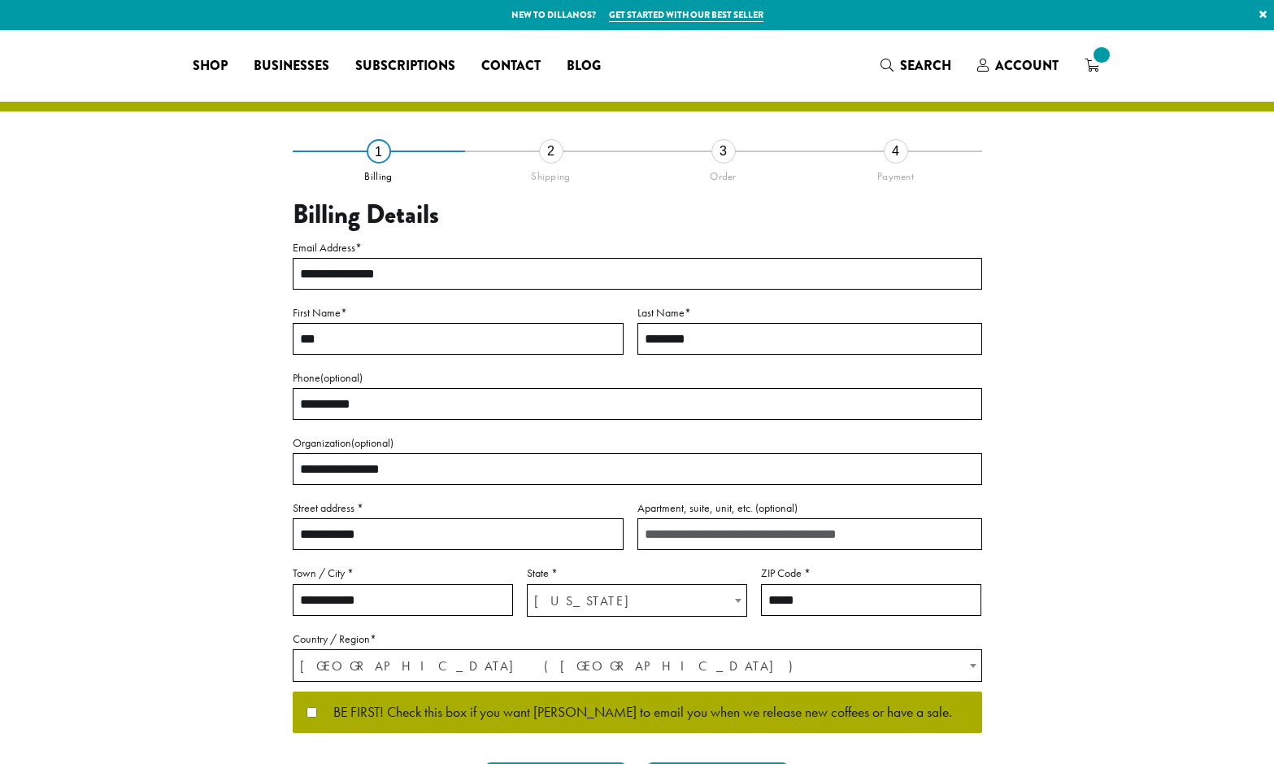
select select "**"
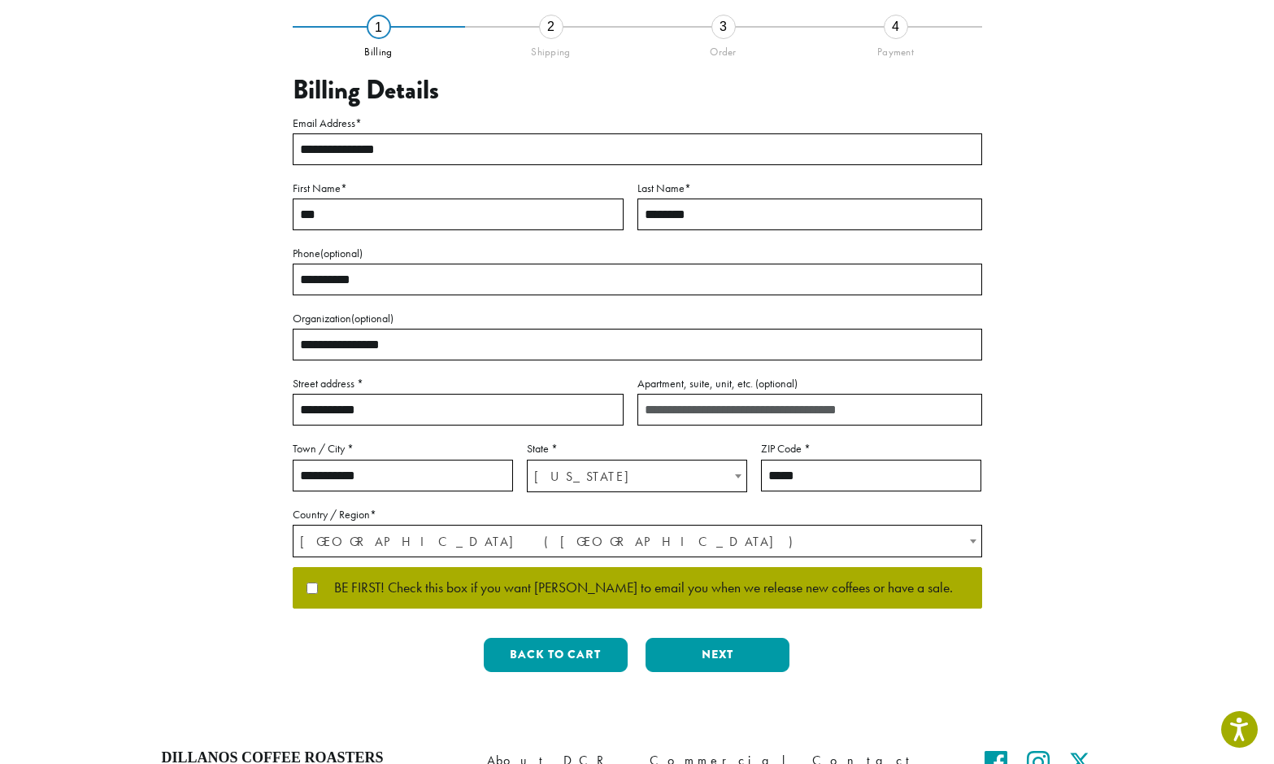
scroll to position [249, 0]
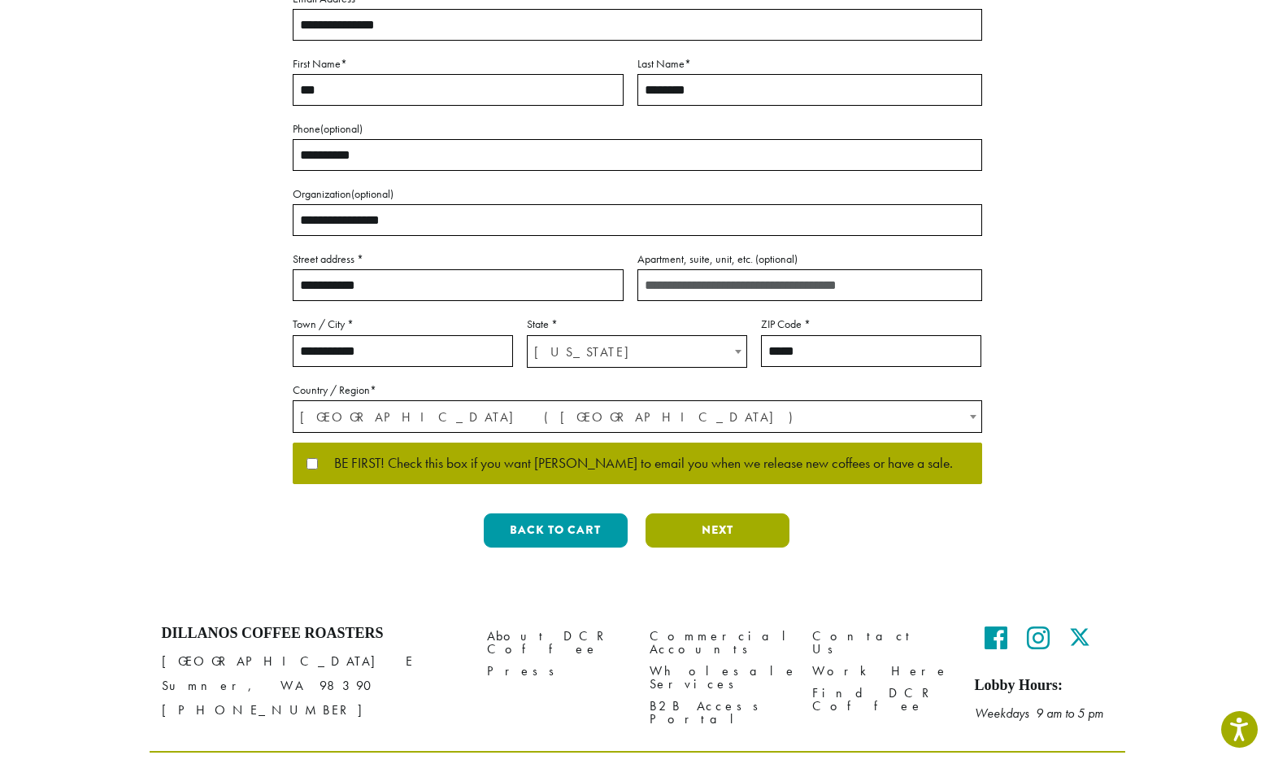
click at [729, 530] on button "Next" at bounding box center [718, 530] width 144 height 34
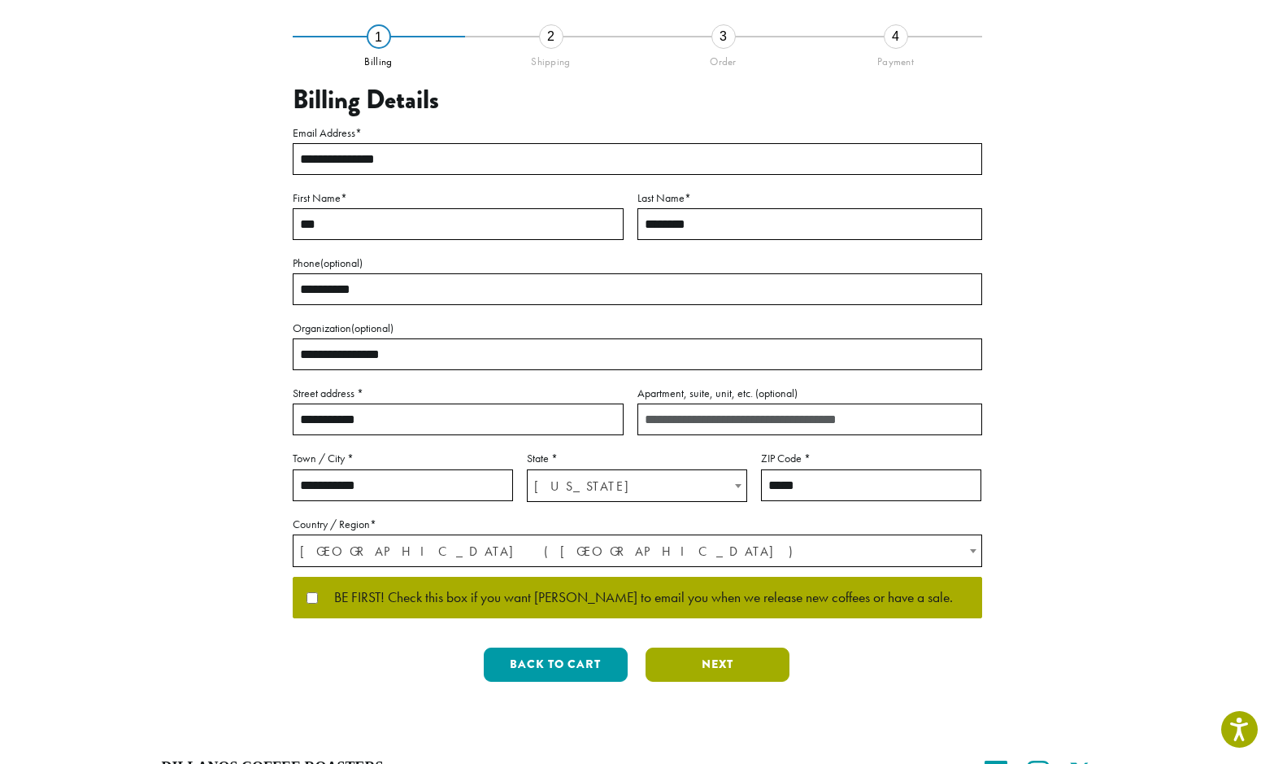
scroll to position [0, 0]
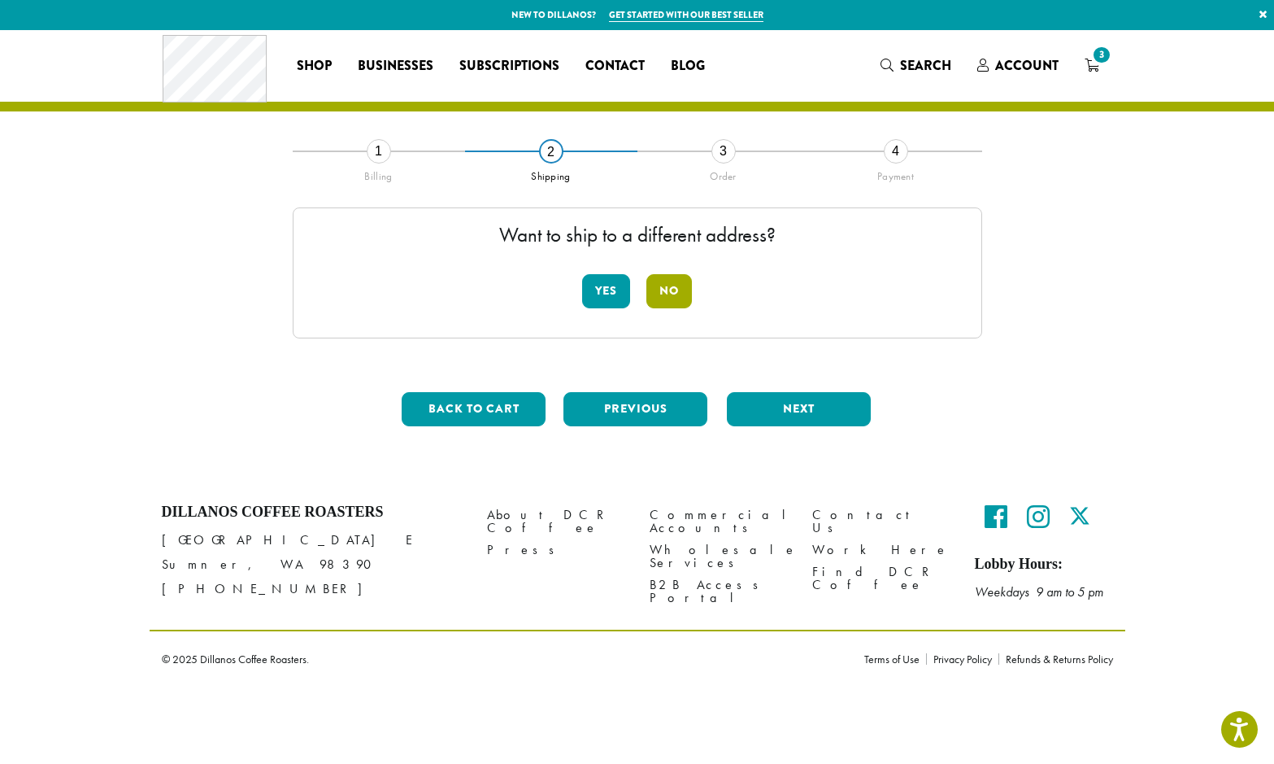
click at [668, 284] on button "No" at bounding box center [669, 291] width 46 height 34
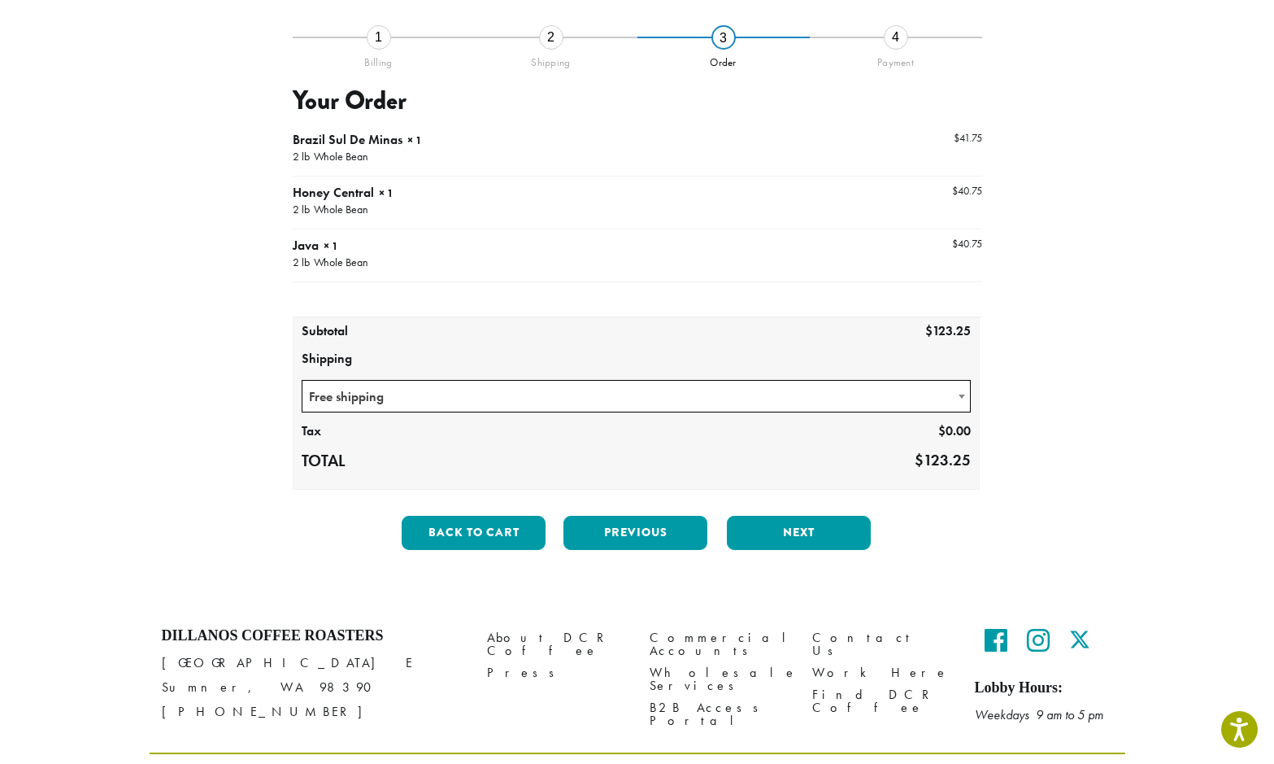
scroll to position [160, 0]
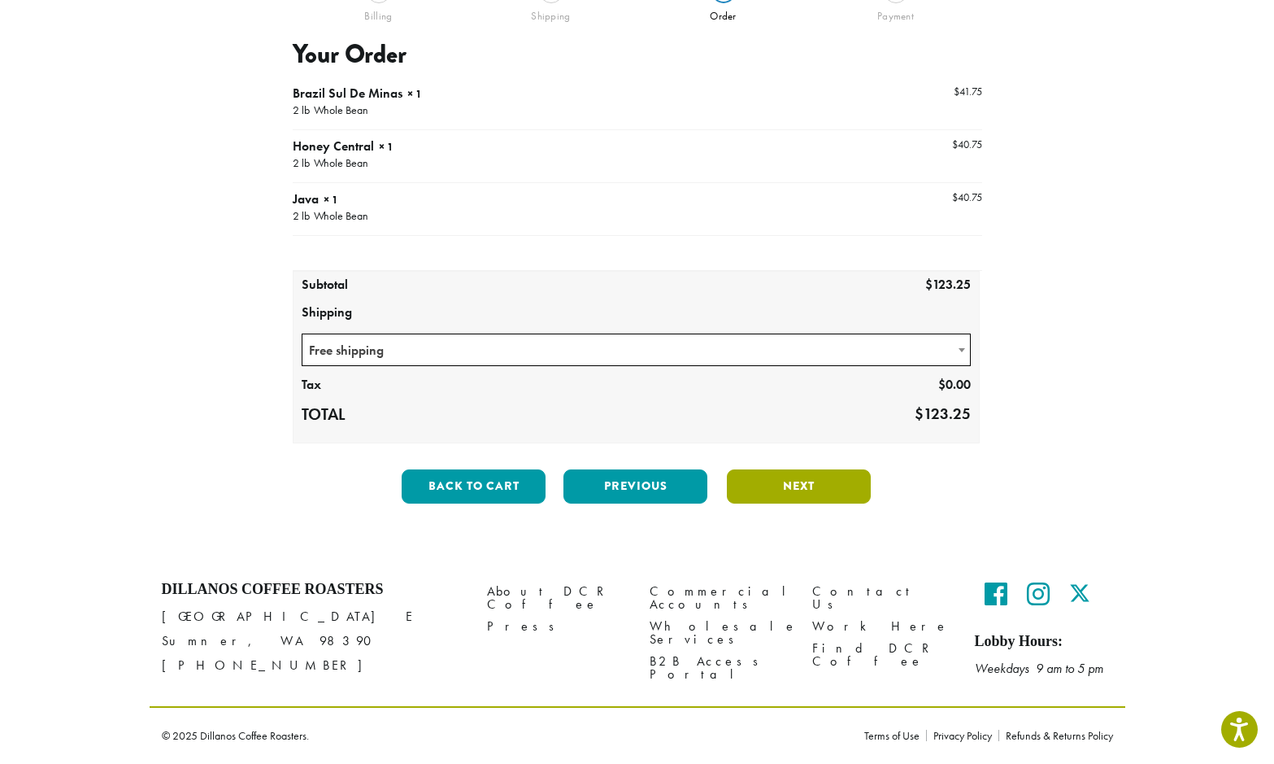
click at [789, 482] on button "Next" at bounding box center [799, 486] width 144 height 34
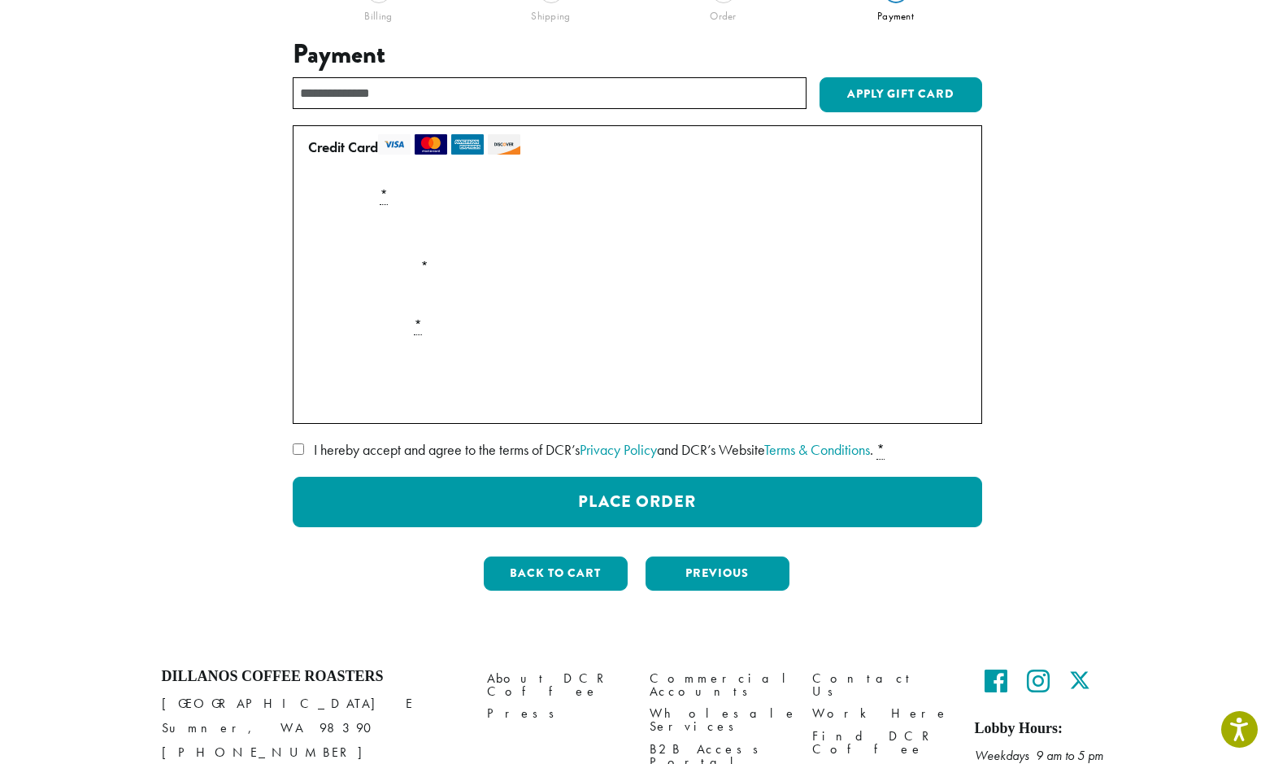
click at [305, 454] on label "I hereby accept and agree to the terms of DCR’s Privacy Policy and DCR’s Websit…" at bounding box center [638, 450] width 690 height 26
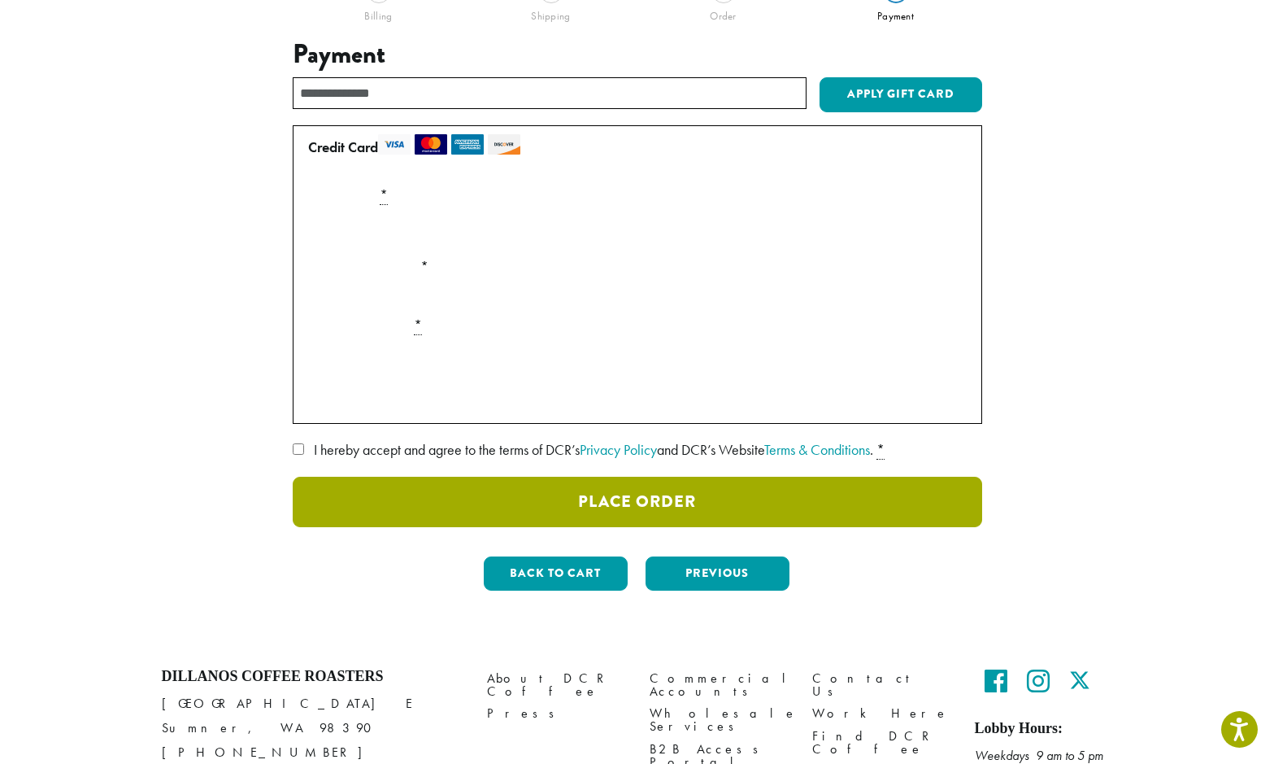
click at [636, 497] on button "Place Order" at bounding box center [638, 502] width 690 height 50
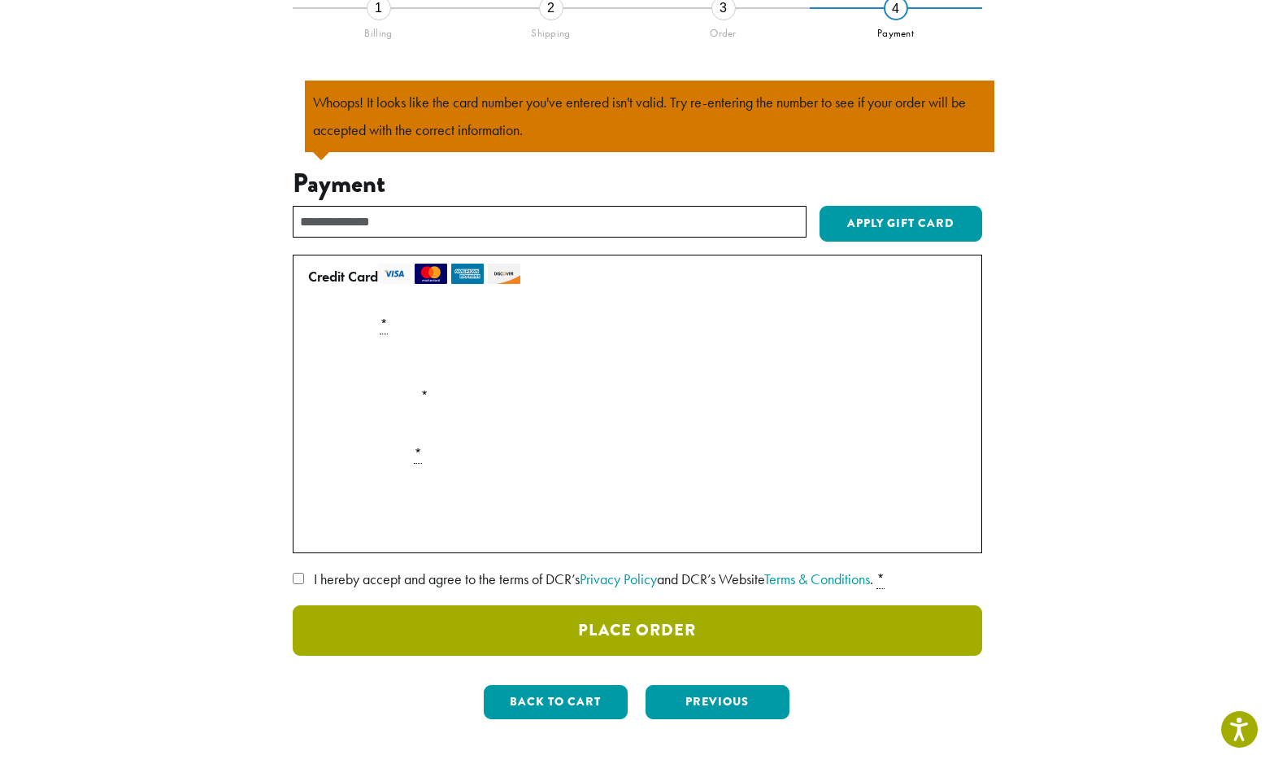
scroll to position [142, 0]
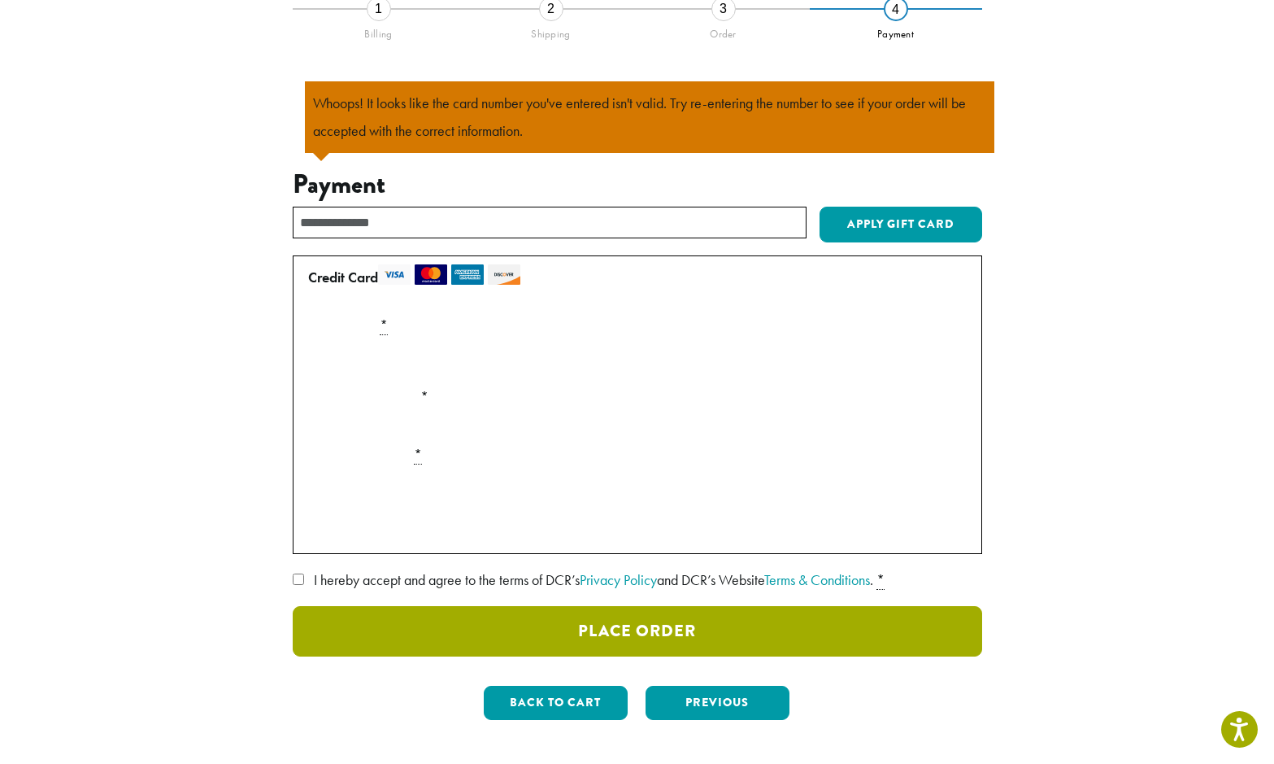
click at [598, 634] on button "Place Order" at bounding box center [638, 631] width 690 height 50
